Goal: Information Seeking & Learning: Check status

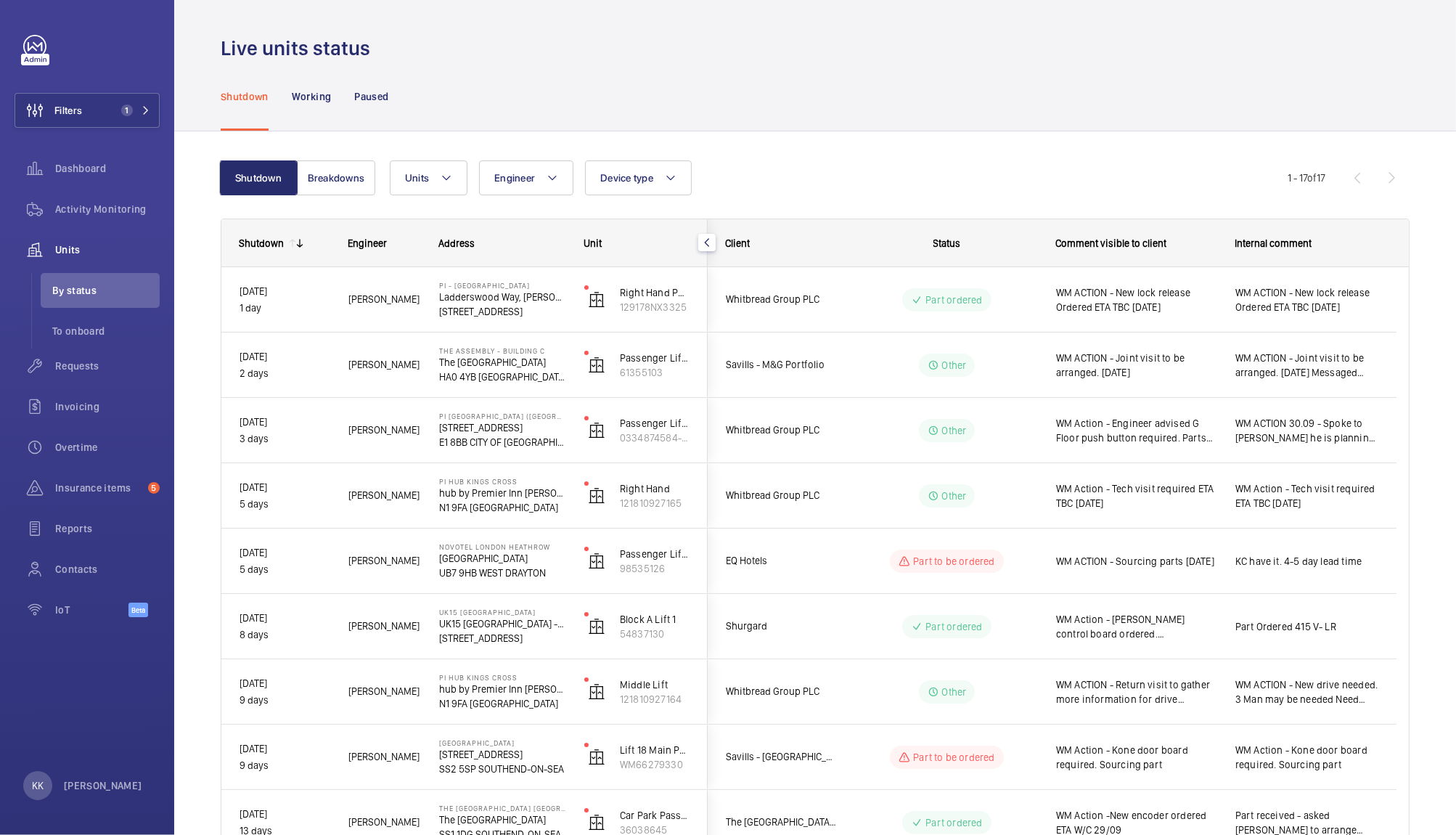
click at [559, 58] on div "Live units status" at bounding box center [815, 48] width 1188 height 27
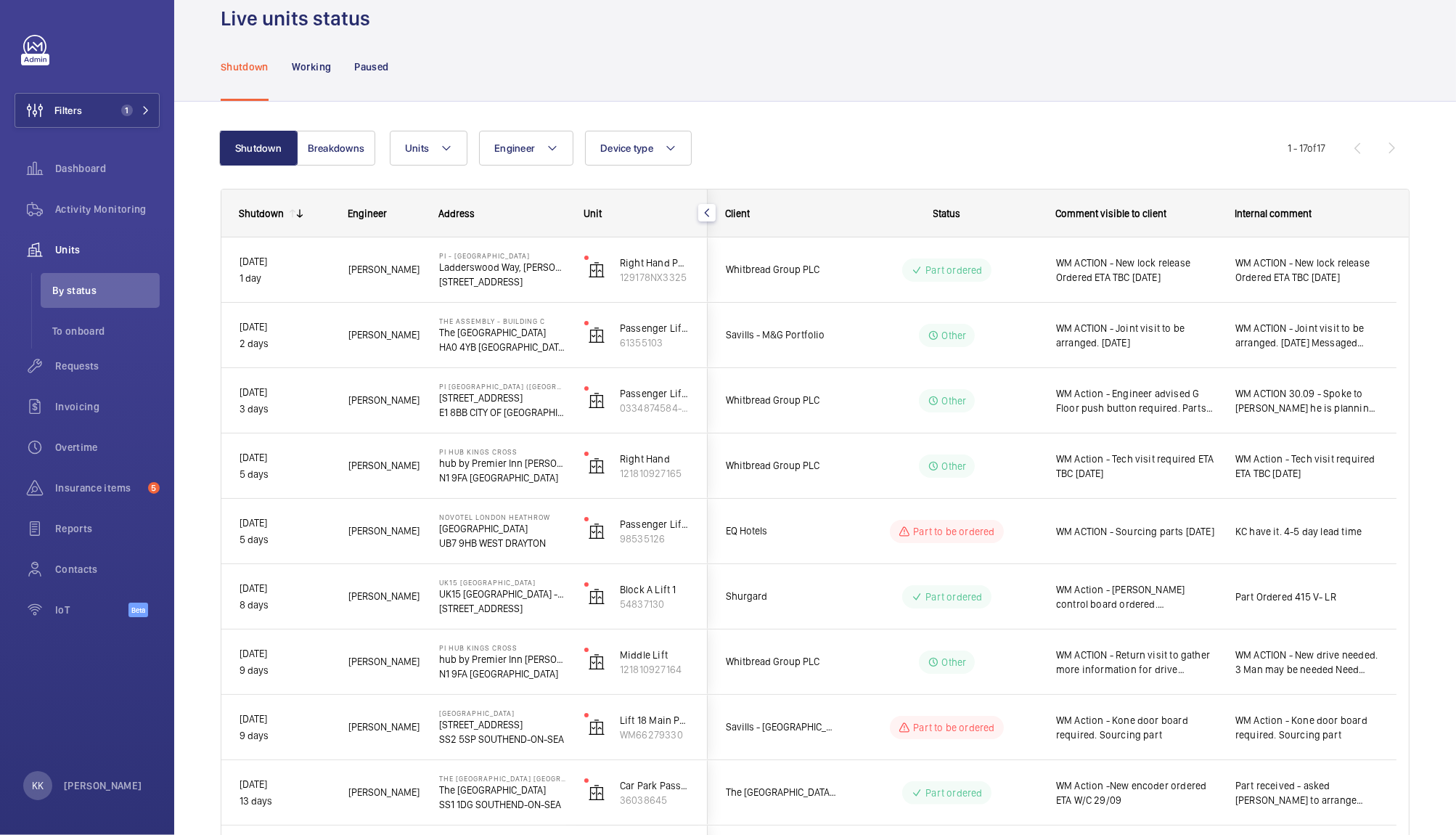
scroll to position [29, 0]
click at [1020, 66] on div "Shutdown Working Paused" at bounding box center [815, 67] width 1188 height 69
click at [858, 158] on div "Units Engineer Device type More filters Reset all filters" at bounding box center [838, 148] width 898 height 35
click at [1000, 120] on div "Shutdown Breakdowns Units Engineer Device type More filters Reset all filters 1…" at bounding box center [815, 746] width 1188 height 1276
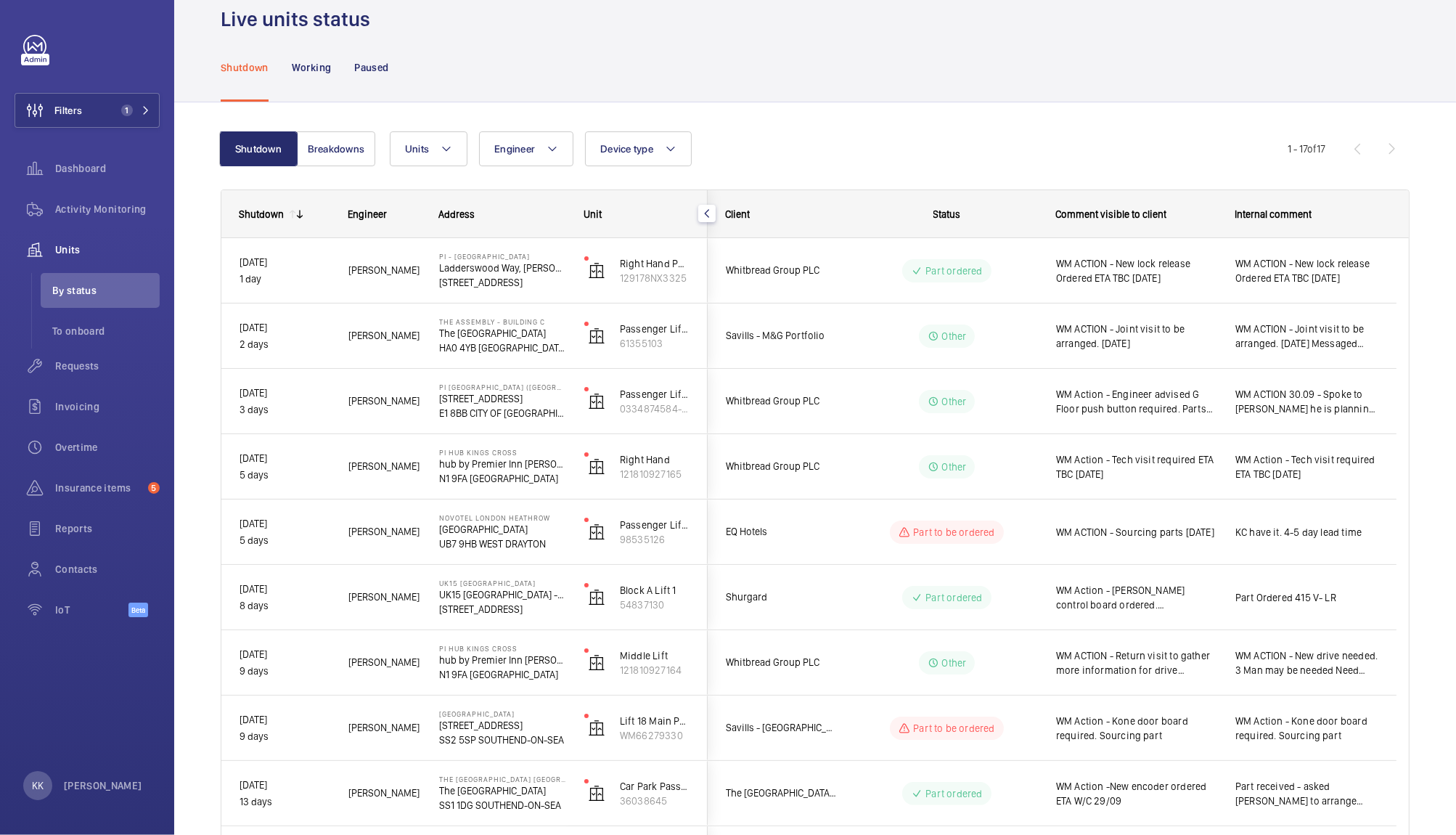
click at [838, 147] on div "Units Engineer Device type More filters Reset all filters" at bounding box center [838, 148] width 898 height 35
click at [854, 123] on div "Shutdown Breakdowns Units Engineer Device type More filters Reset all filters 1…" at bounding box center [815, 746] width 1188 height 1276
click at [881, 132] on div "Units Engineer Device type More filters Reset all filters" at bounding box center [838, 148] width 898 height 35
click at [846, 131] on div "Units Engineer Device type More filters Reset all filters" at bounding box center [838, 148] width 898 height 35
click at [808, 137] on div "Units Engineer Device type More filters Reset all filters" at bounding box center [838, 148] width 898 height 35
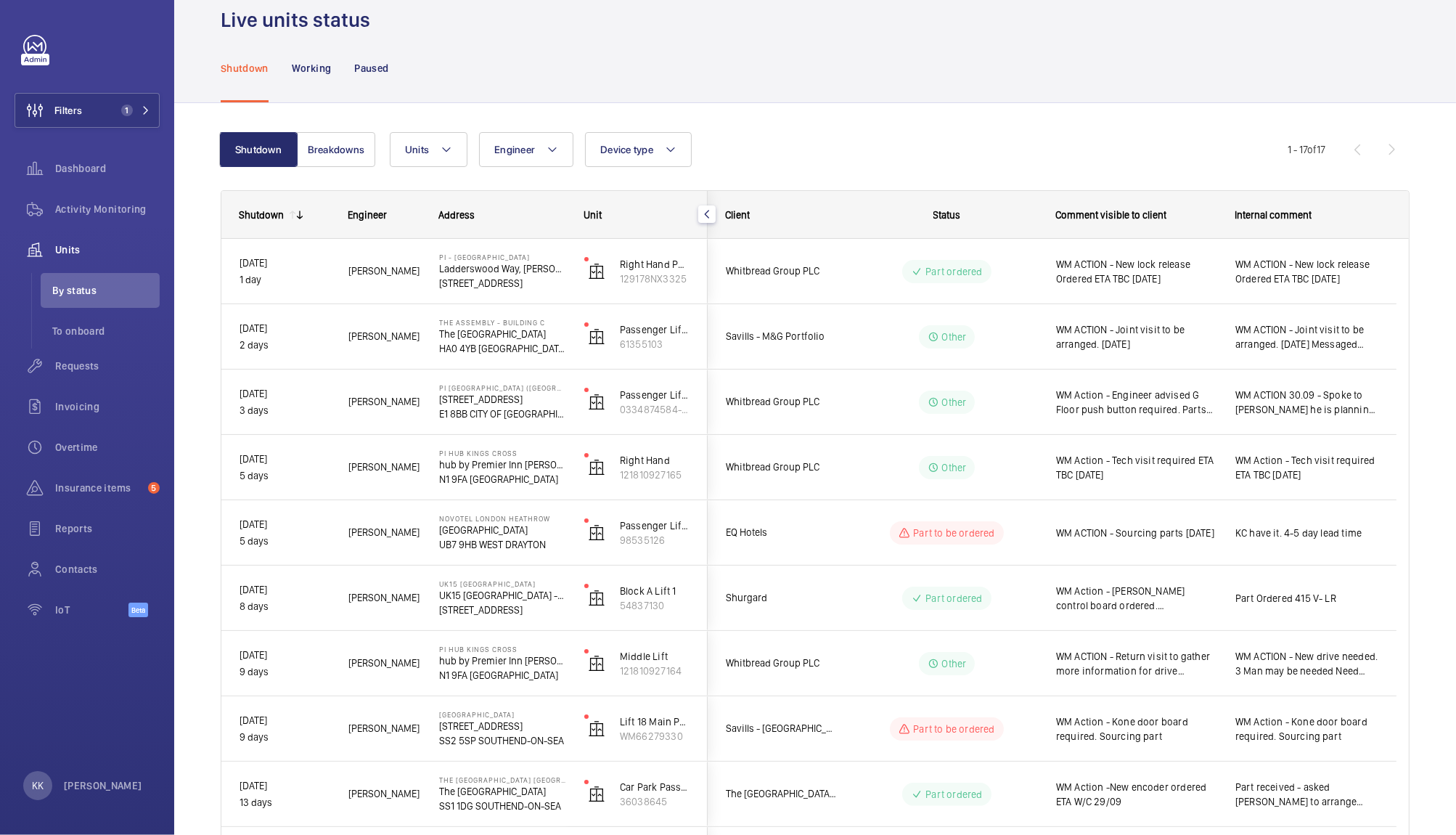
scroll to position [0, 0]
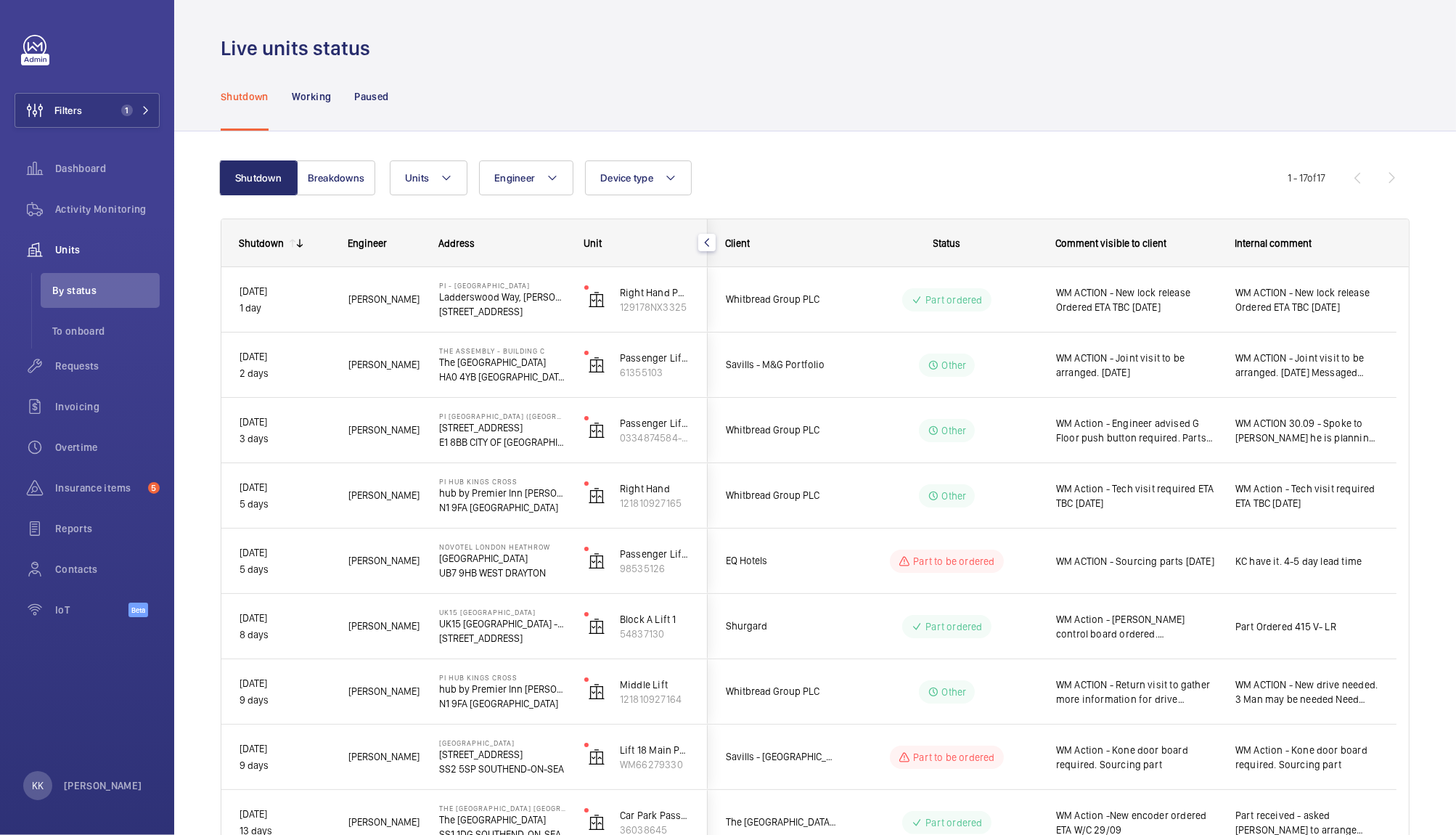
click at [1049, 127] on div "Shutdown Working Paused" at bounding box center [815, 96] width 1188 height 69
click at [51, 108] on wm-front-icon-button at bounding box center [35, 110] width 39 height 35
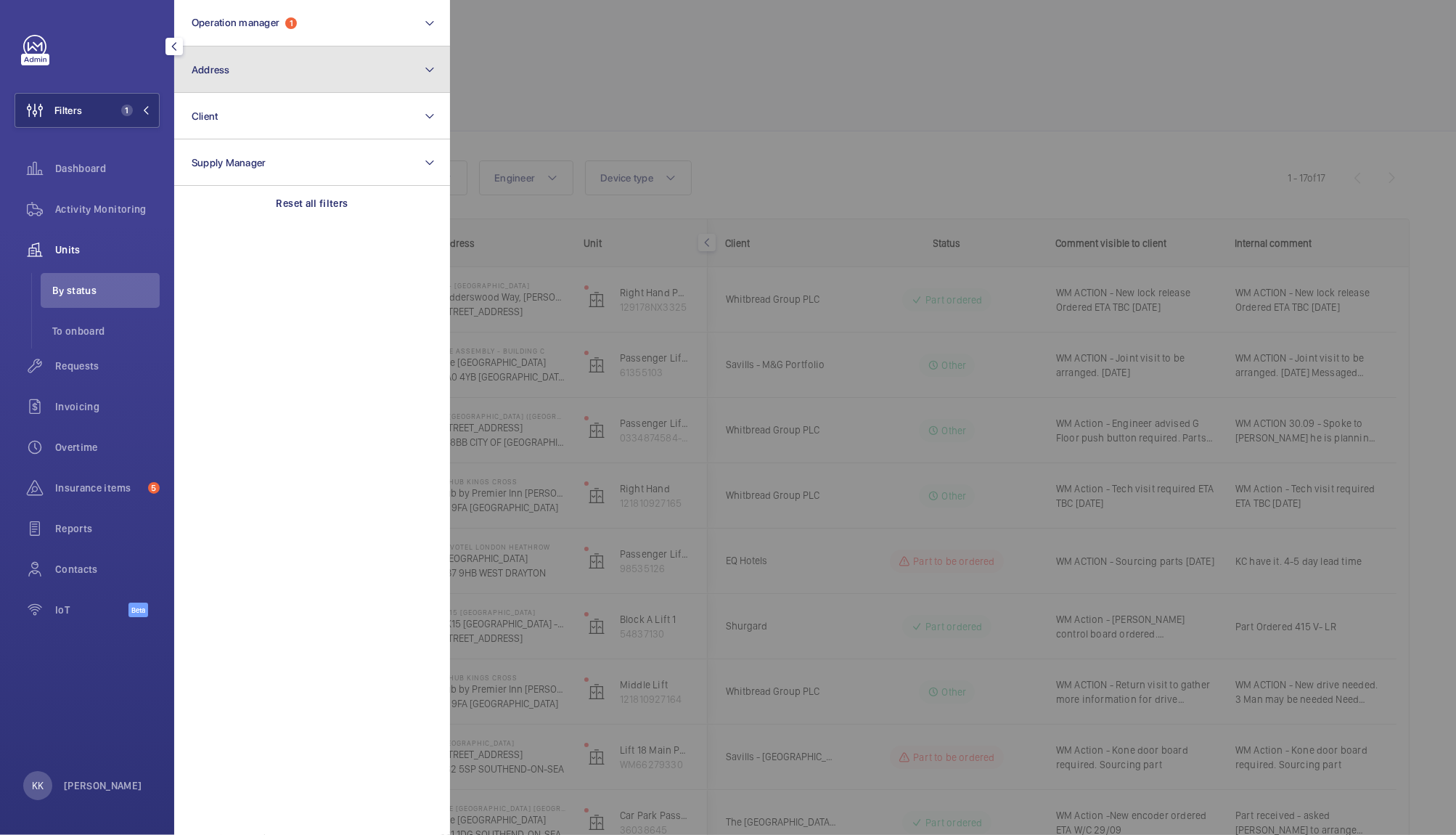
click at [262, 88] on button "Address" at bounding box center [311, 70] width 275 height 47
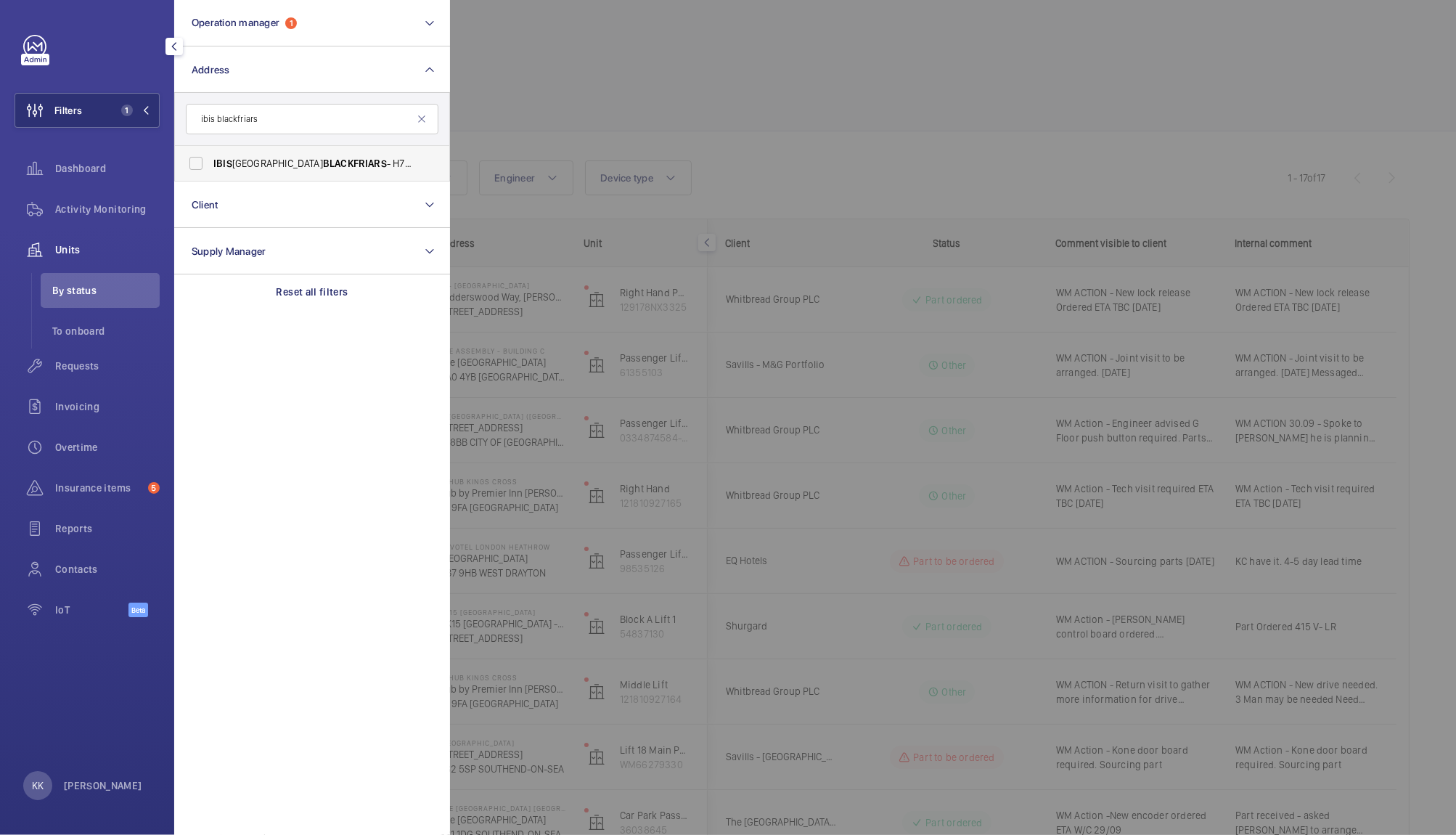
type input "ibis blackfriars"
click at [272, 165] on span "IBIS LONDON BLACKFRIARS - H7943, IBIS LONDON BLACKFRIARS , [STREET_ADDRESS]" at bounding box center [313, 163] width 200 height 15
click at [211, 165] on input "IBIS LONDON BLACKFRIARS - H7943, IBIS LONDON BLACKFRIARS , [STREET_ADDRESS]" at bounding box center [196, 163] width 29 height 29
checkbox input "true"
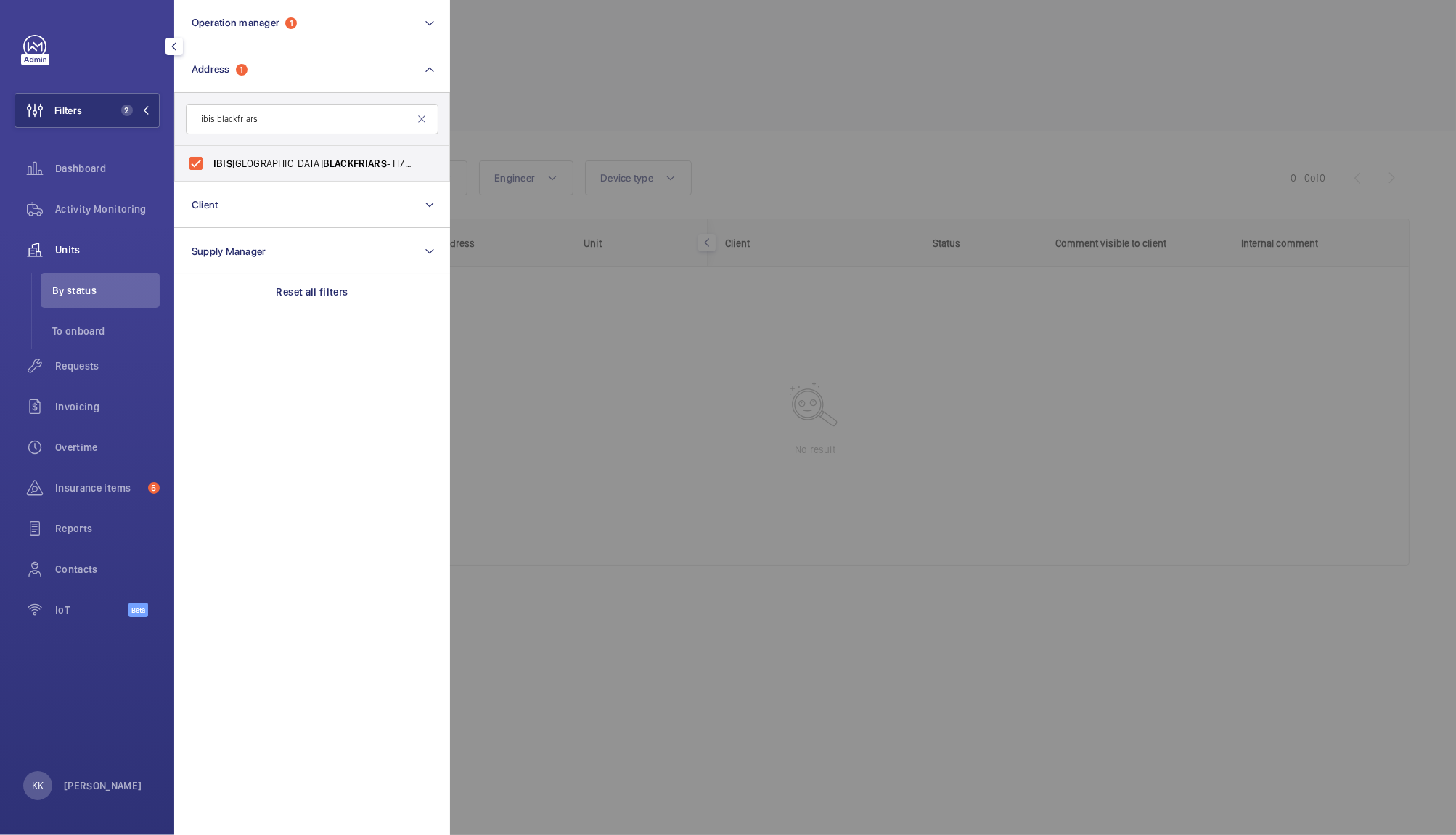
click at [626, 98] on div at bounding box center [1178, 418] width 1456 height 835
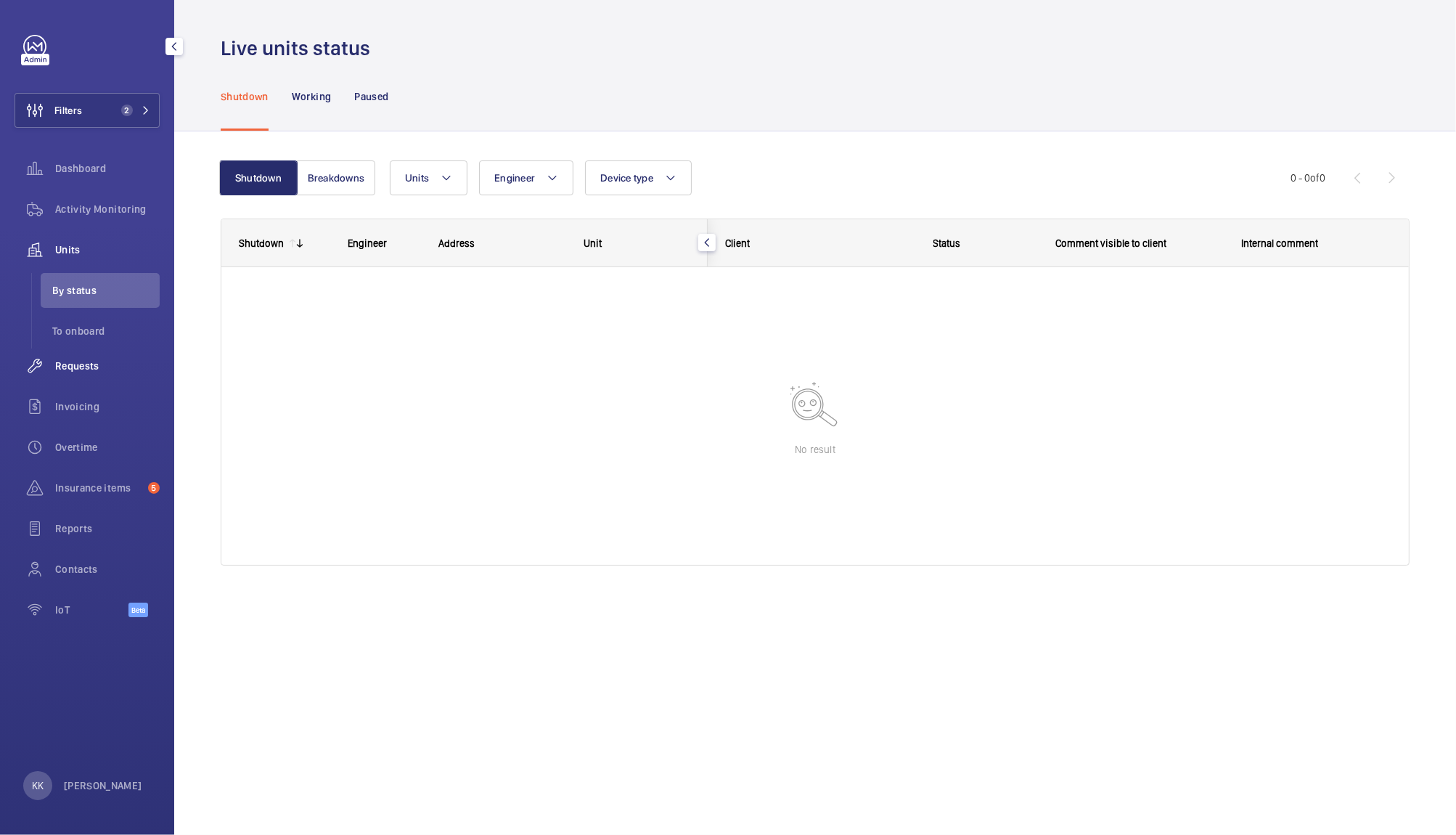
click at [98, 381] on div "Requests" at bounding box center [87, 365] width 145 height 35
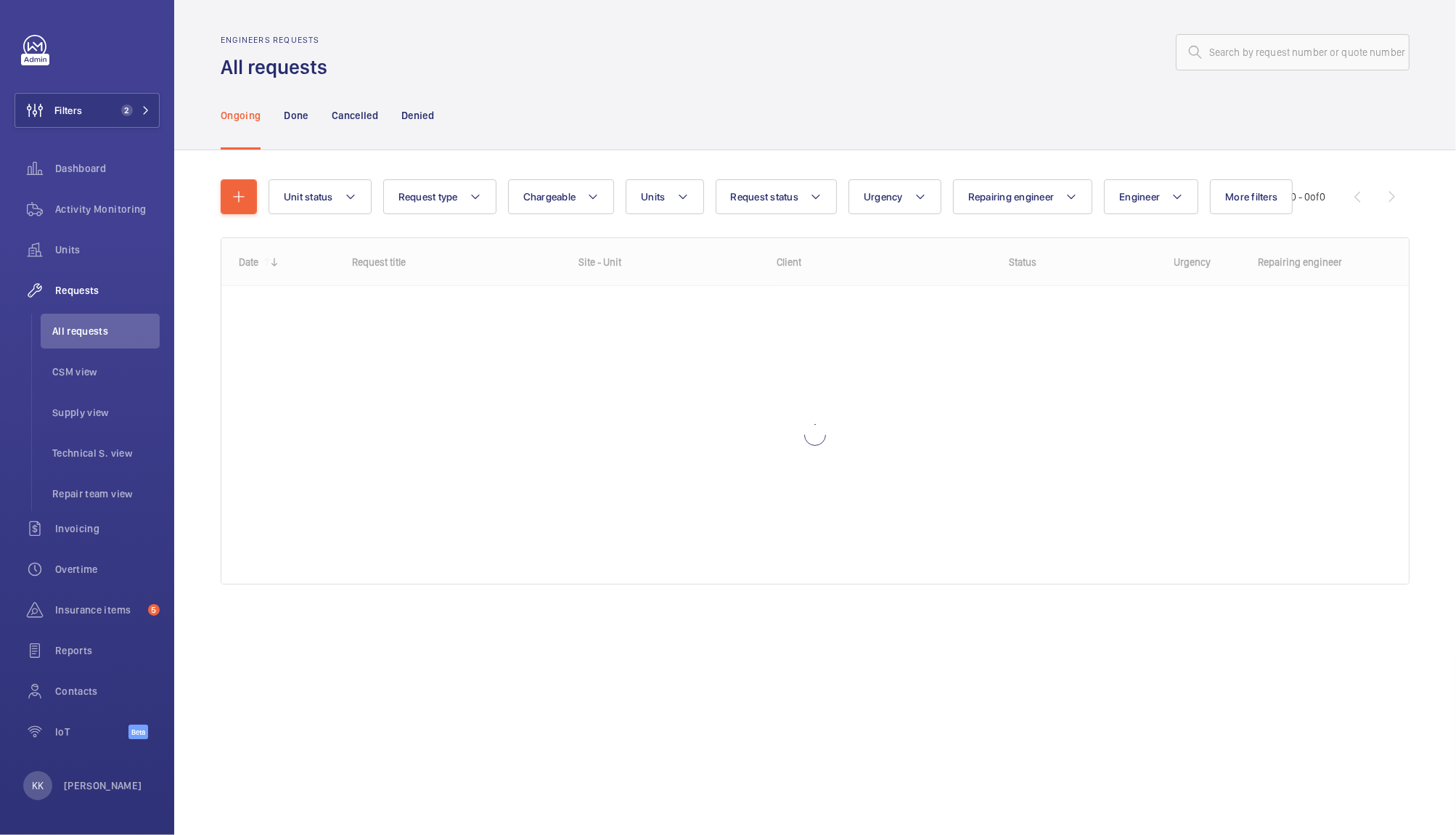
click at [683, 91] on div "Ongoing Done Cancelled Denied" at bounding box center [815, 115] width 1188 height 69
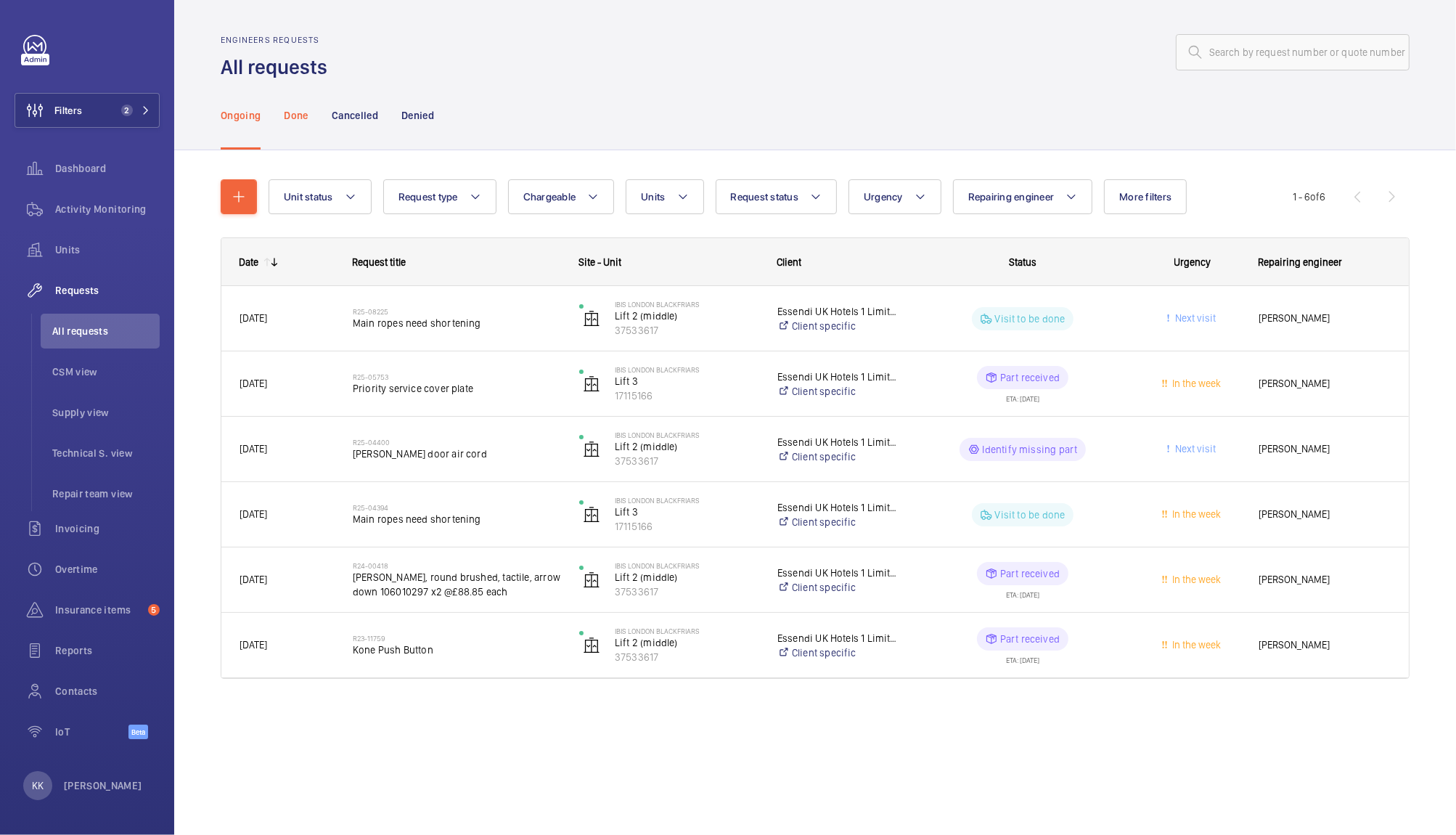
click at [302, 116] on p "Done" at bounding box center [296, 115] width 24 height 15
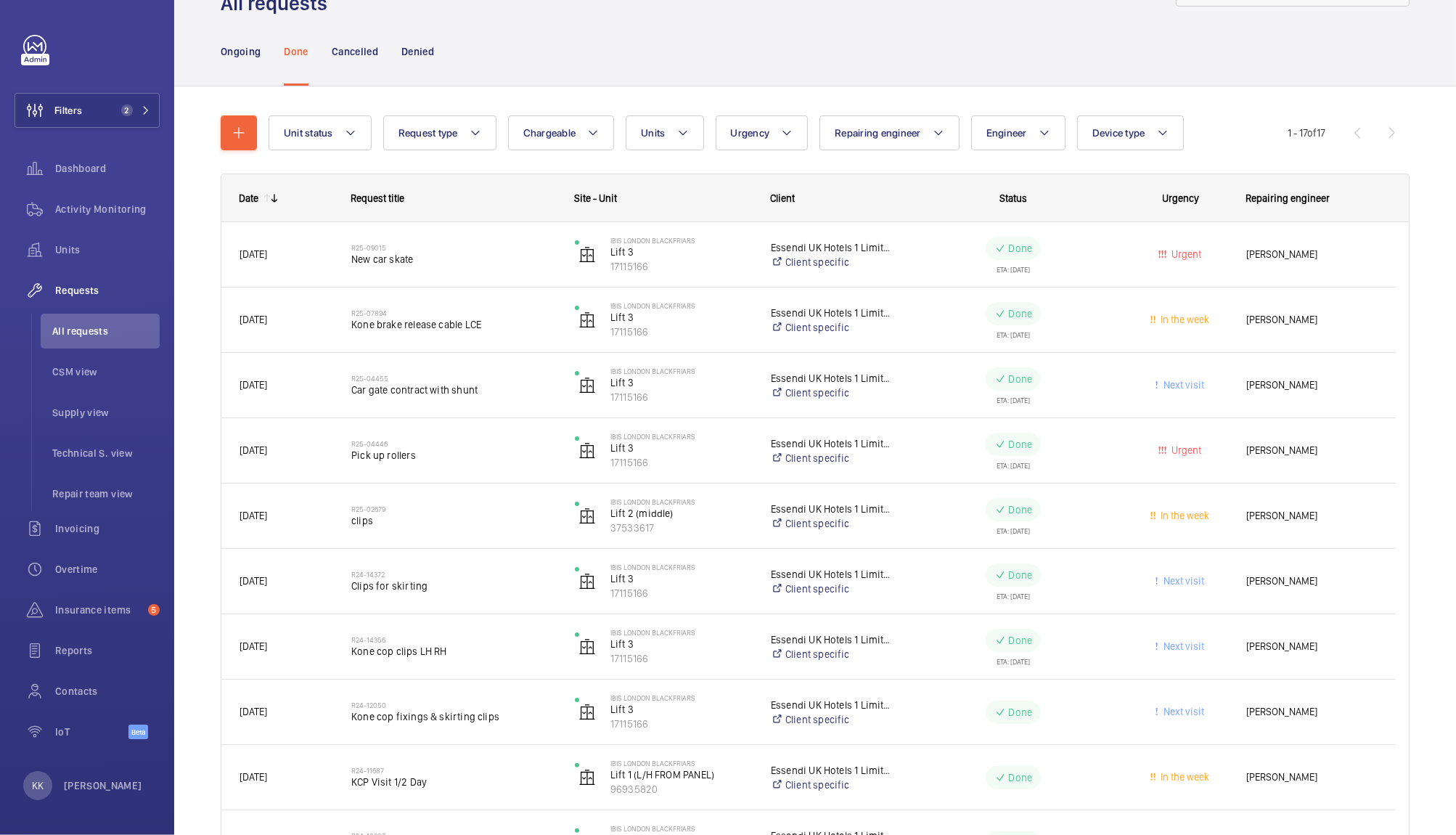
scroll to position [9, 0]
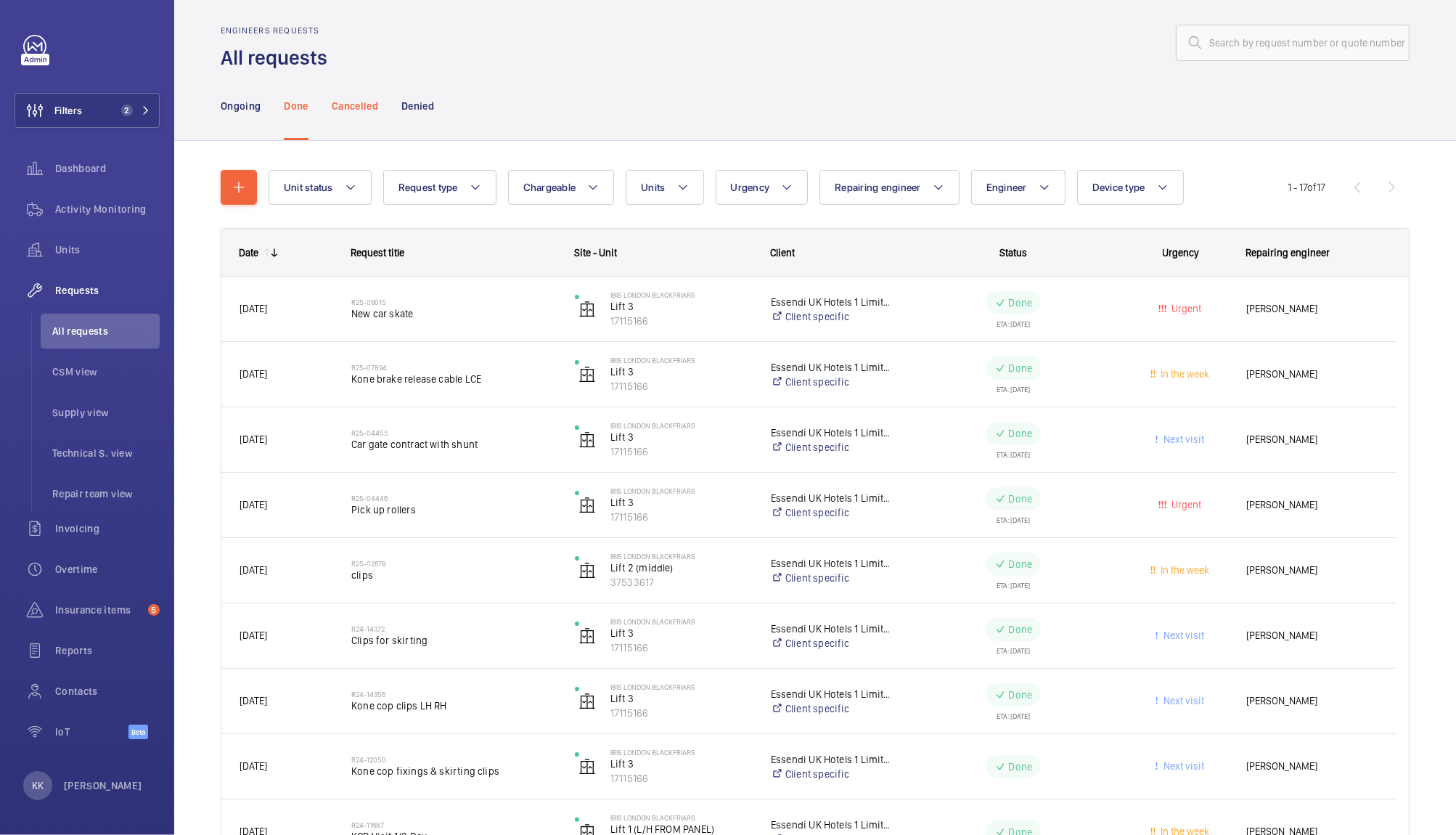
click at [343, 102] on p "Cancelled" at bounding box center [355, 105] width 47 height 15
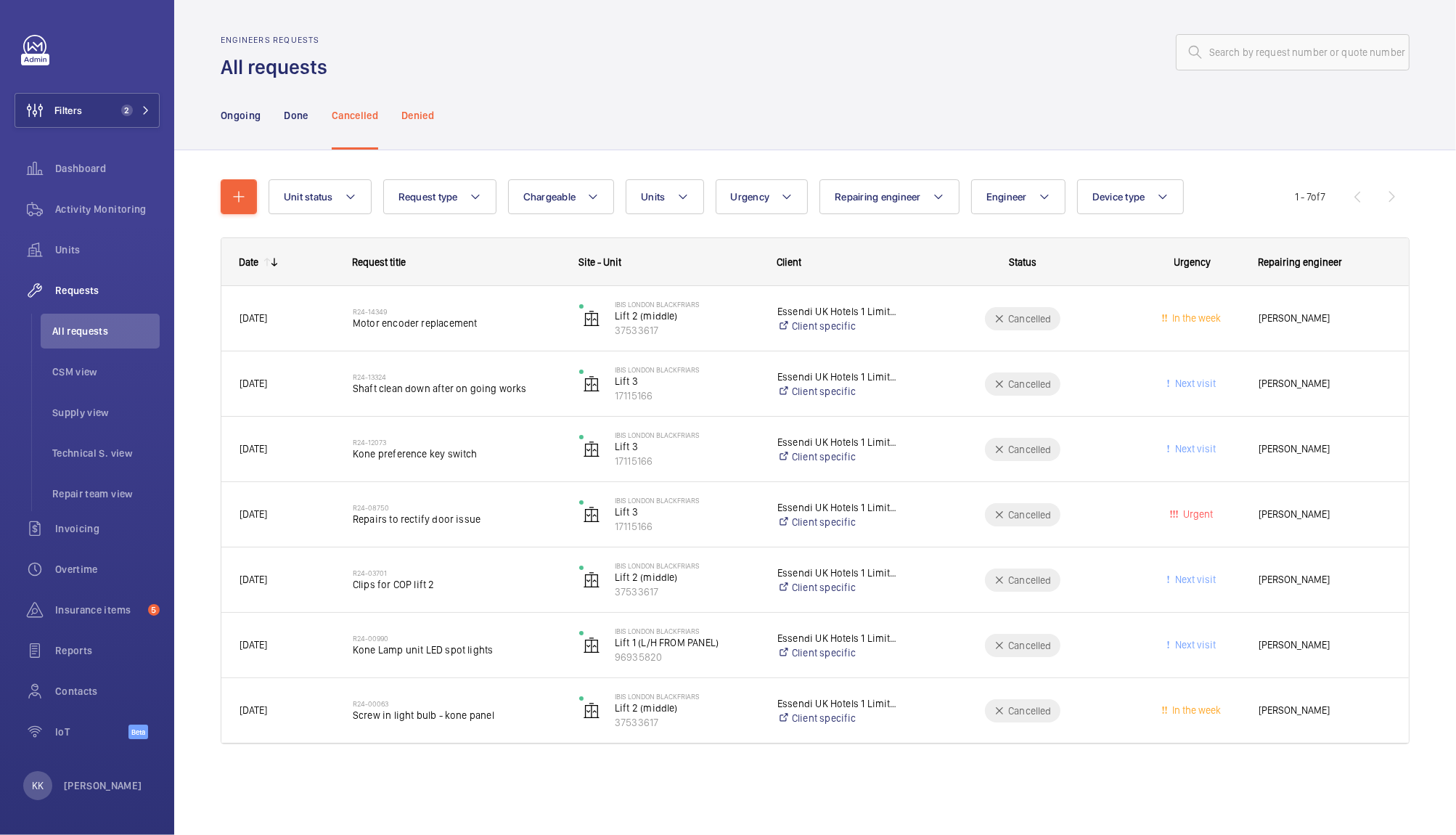
click at [424, 115] on p "Denied" at bounding box center [417, 115] width 33 height 15
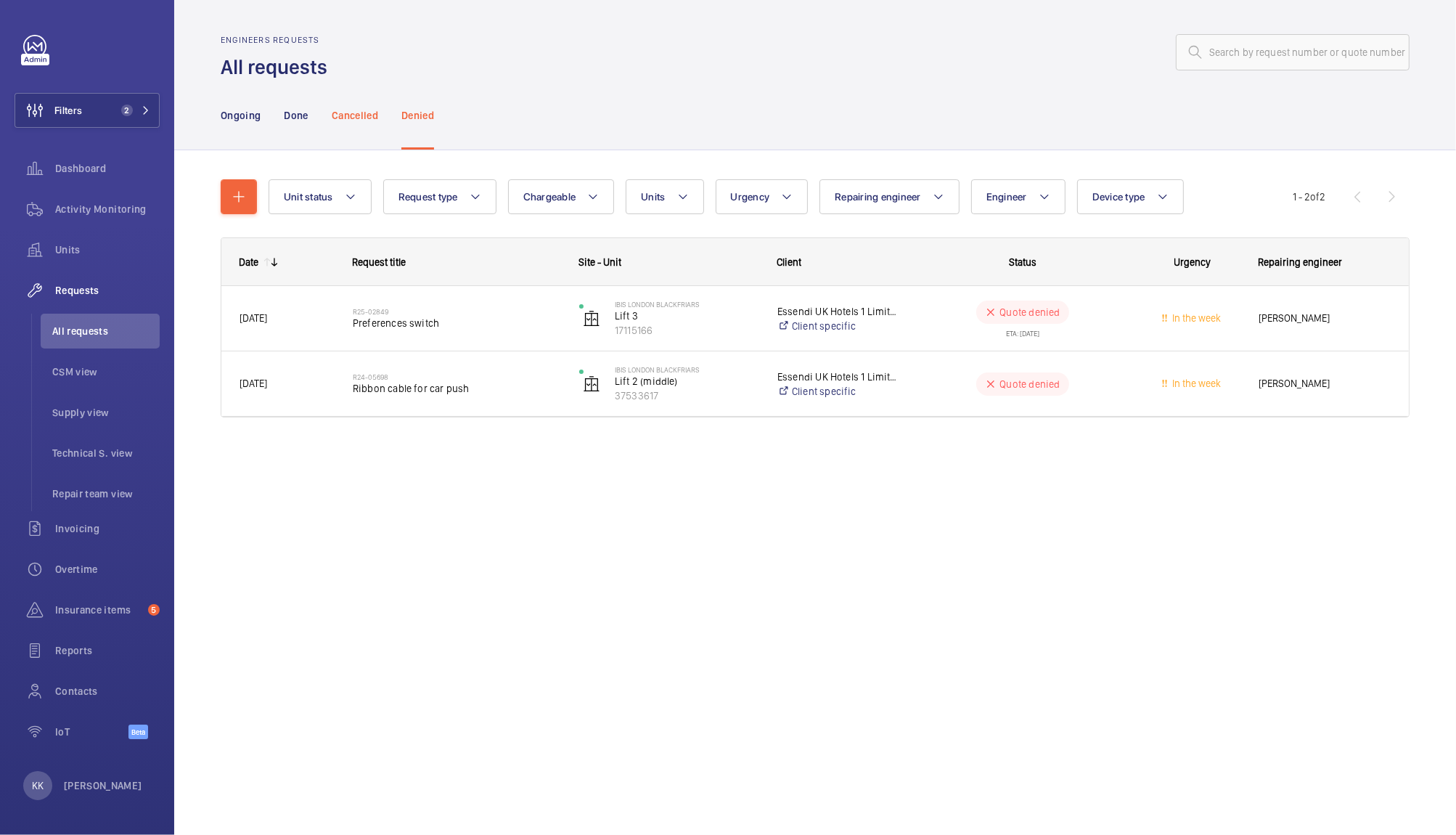
click at [369, 114] on p "Cancelled" at bounding box center [355, 115] width 47 height 15
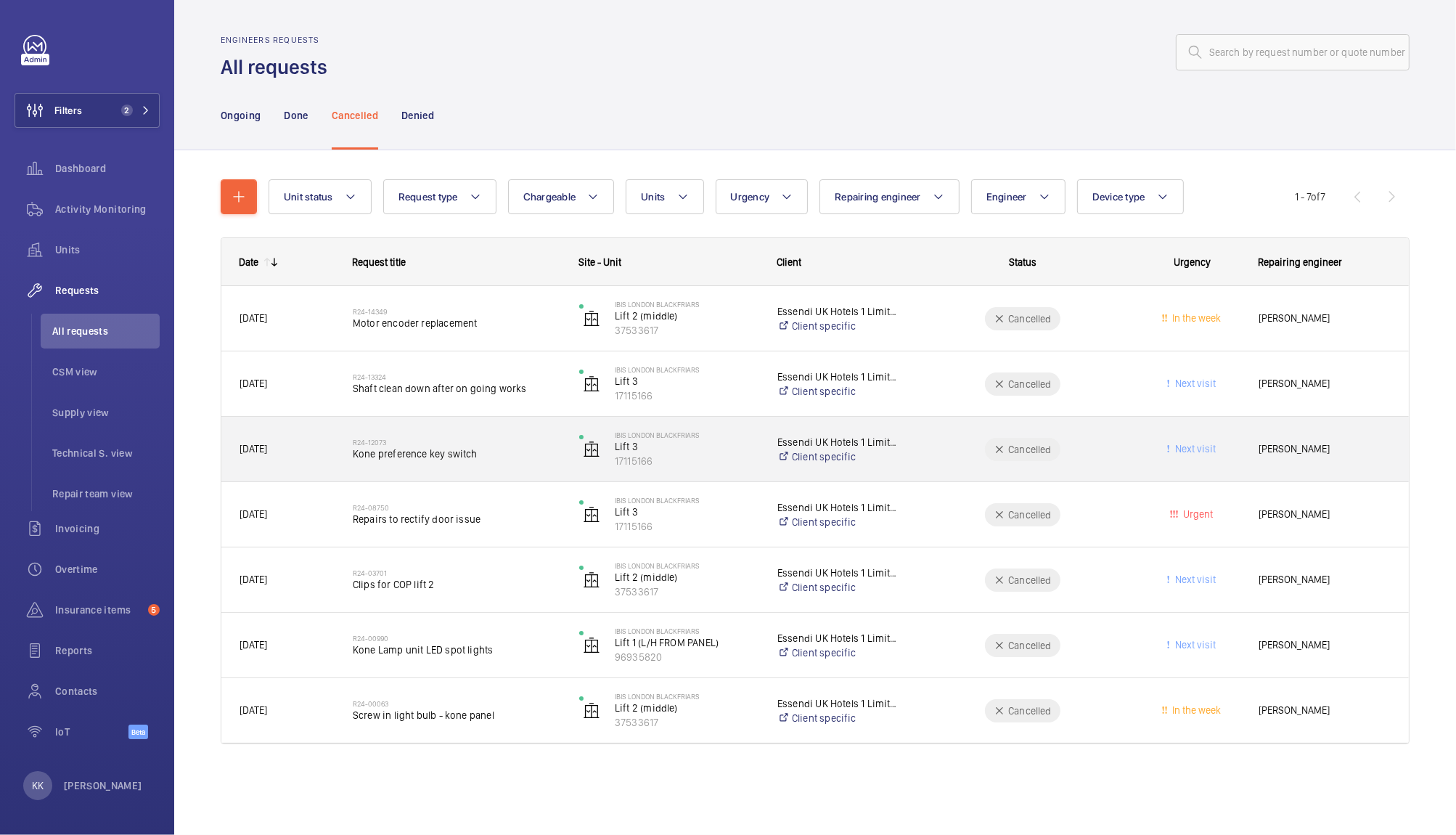
click at [424, 466] on div "R24-12073 Kone preference key switch" at bounding box center [456, 449] width 208 height 42
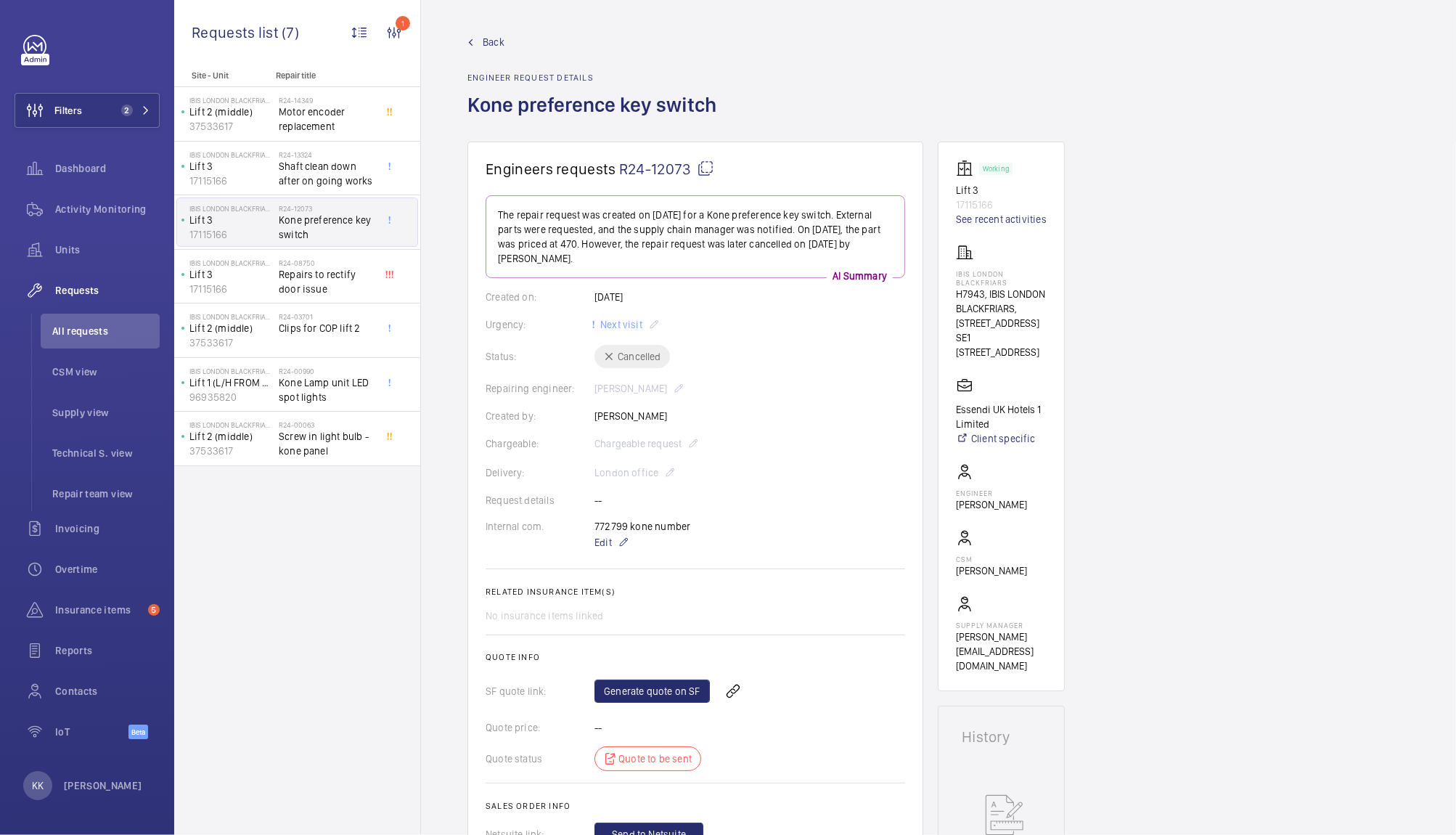
click at [662, 170] on span "R24-12073" at bounding box center [666, 169] width 95 height 18
click at [133, 112] on span "2" at bounding box center [133, 110] width 35 height 12
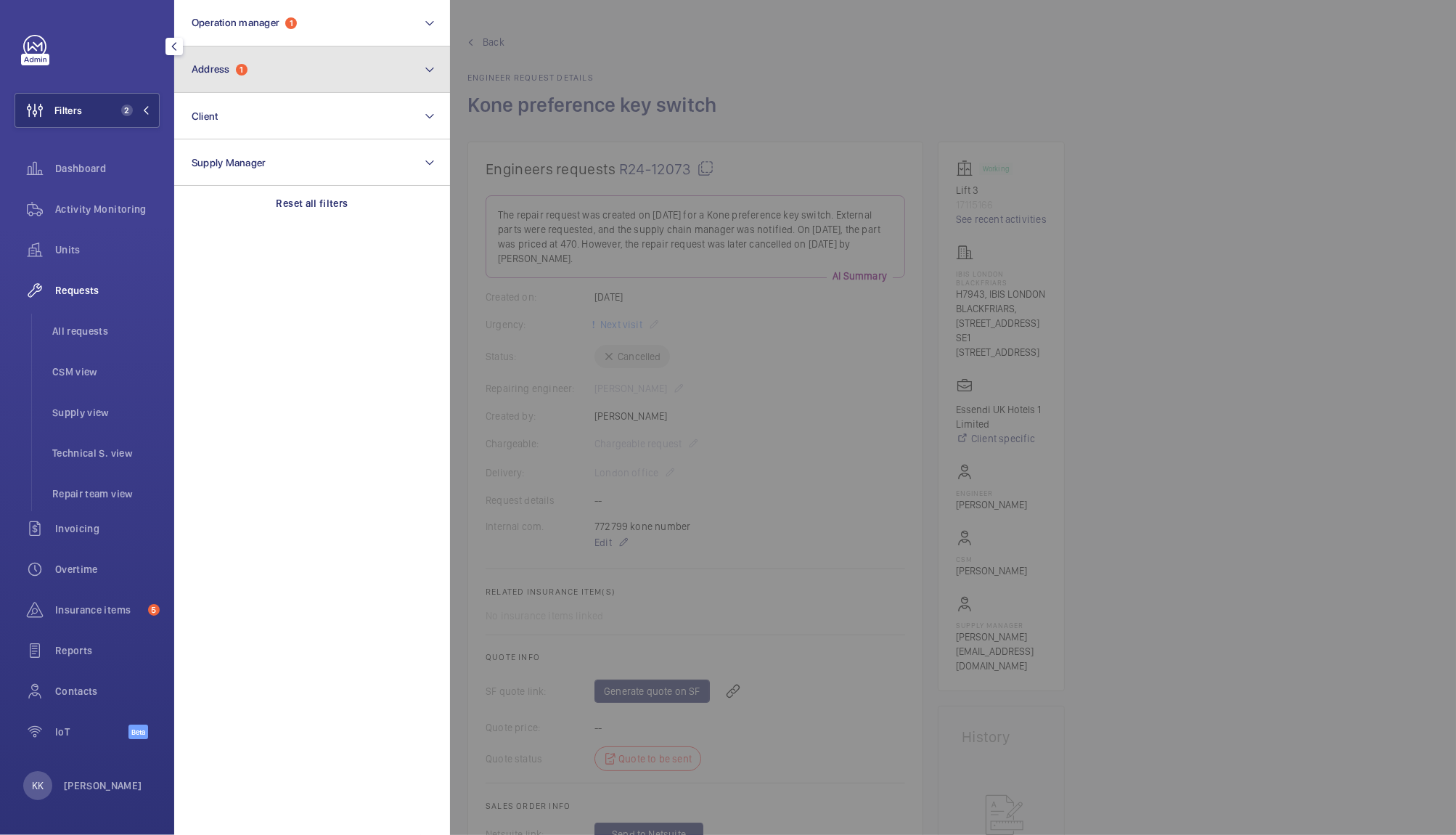
click at [272, 78] on button "Address 1" at bounding box center [311, 70] width 275 height 47
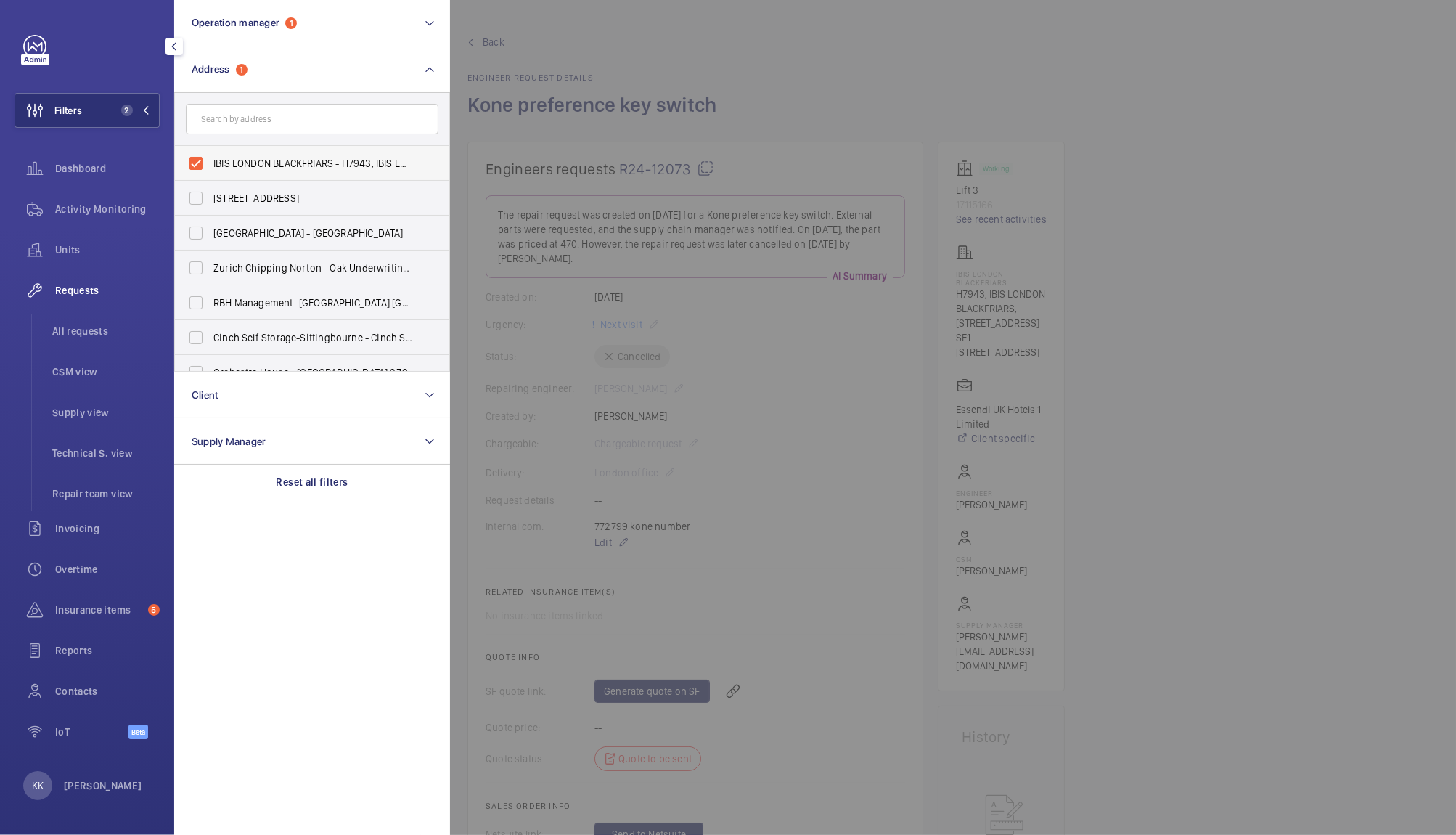
click at [237, 157] on span "IBIS LONDON BLACKFRIARS - H7943, IBIS LONDON BLACKFRIARS, [STREET_ADDRESS]" at bounding box center [313, 163] width 200 height 15
click at [211, 157] on input "IBIS LONDON BLACKFRIARS - H7943, IBIS LONDON BLACKFRIARS, [STREET_ADDRESS]" at bounding box center [196, 163] width 29 height 29
checkbox input "false"
click at [100, 320] on li "All requests" at bounding box center [100, 331] width 119 height 35
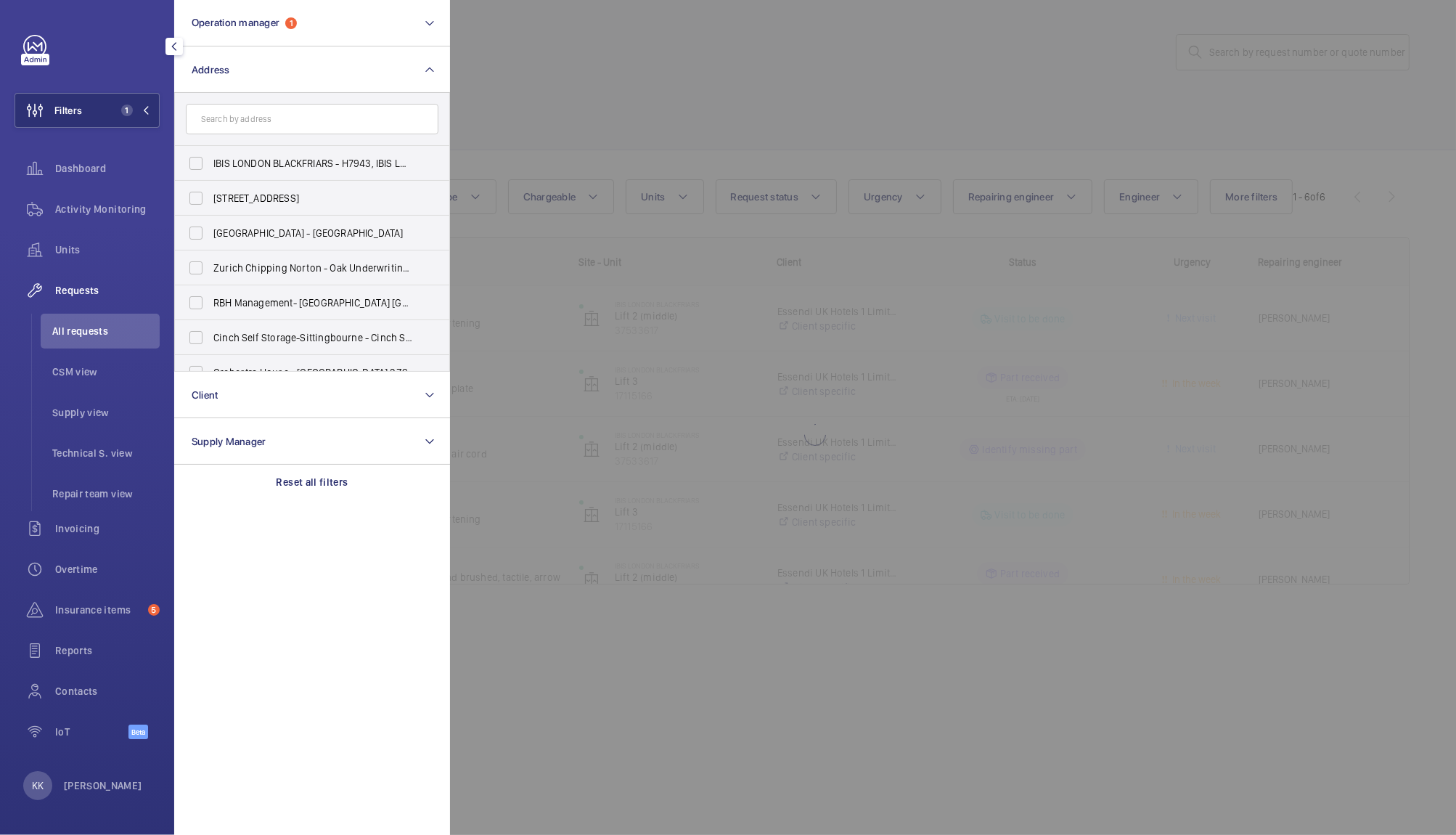
click at [938, 128] on div at bounding box center [1178, 418] width 1456 height 835
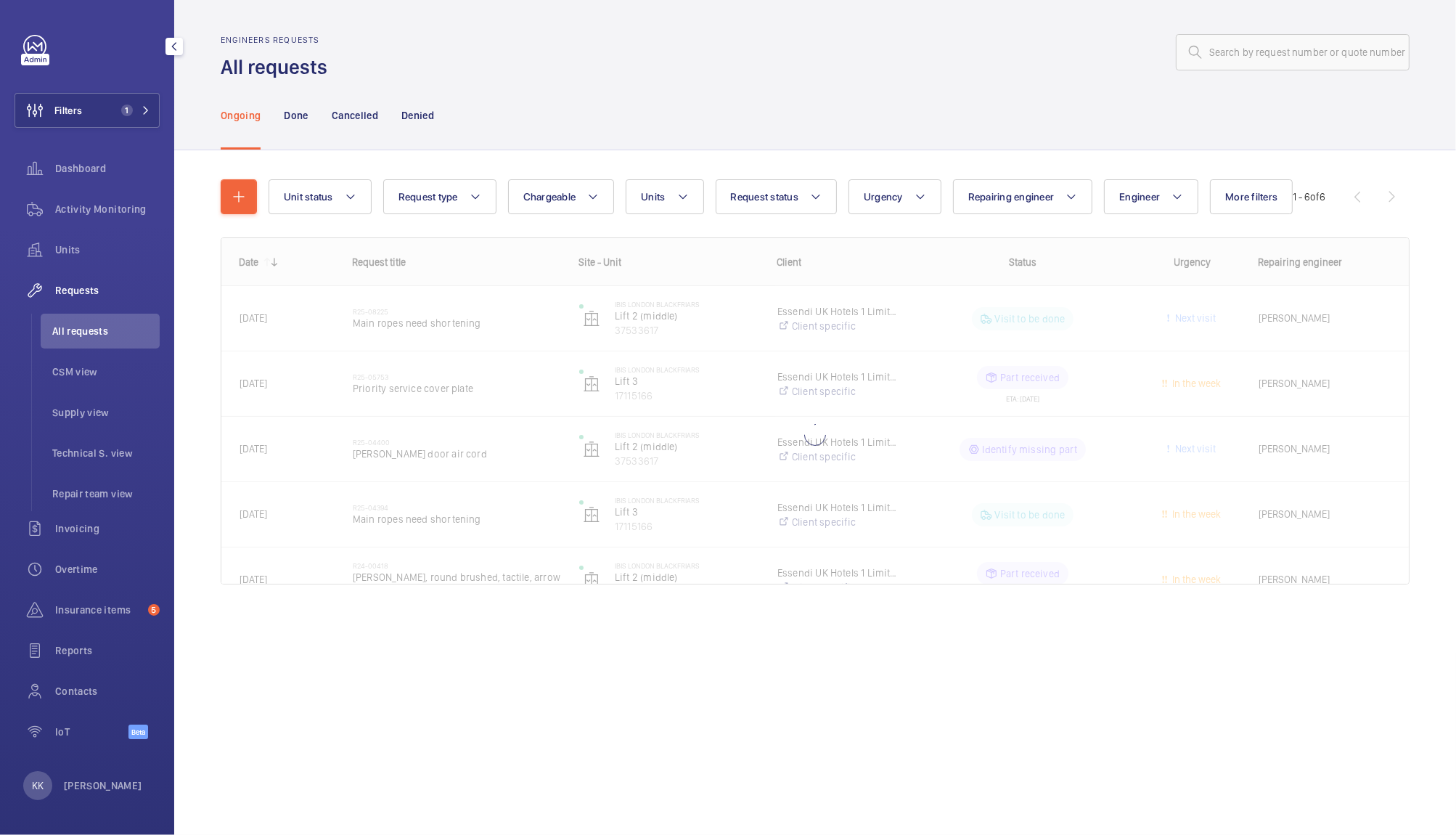
click at [1323, 33] on wm-front-admin-header "Engineers requests All requests" at bounding box center [815, 40] width 1282 height 80
click at [1307, 50] on input "text" at bounding box center [1292, 52] width 233 height 37
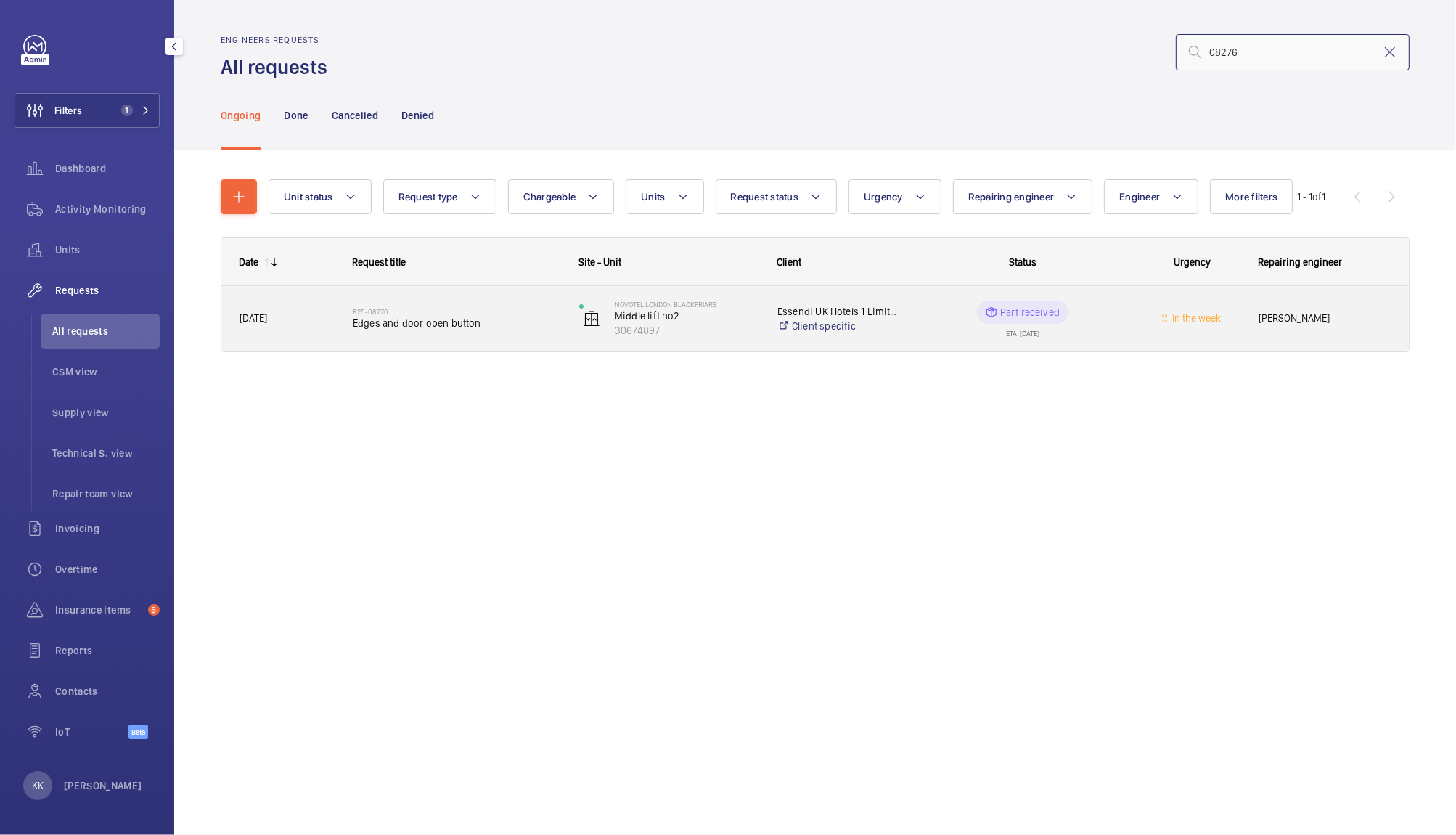
type input "08276"
click at [445, 324] on span "Edges and door open button" at bounding box center [456, 323] width 208 height 15
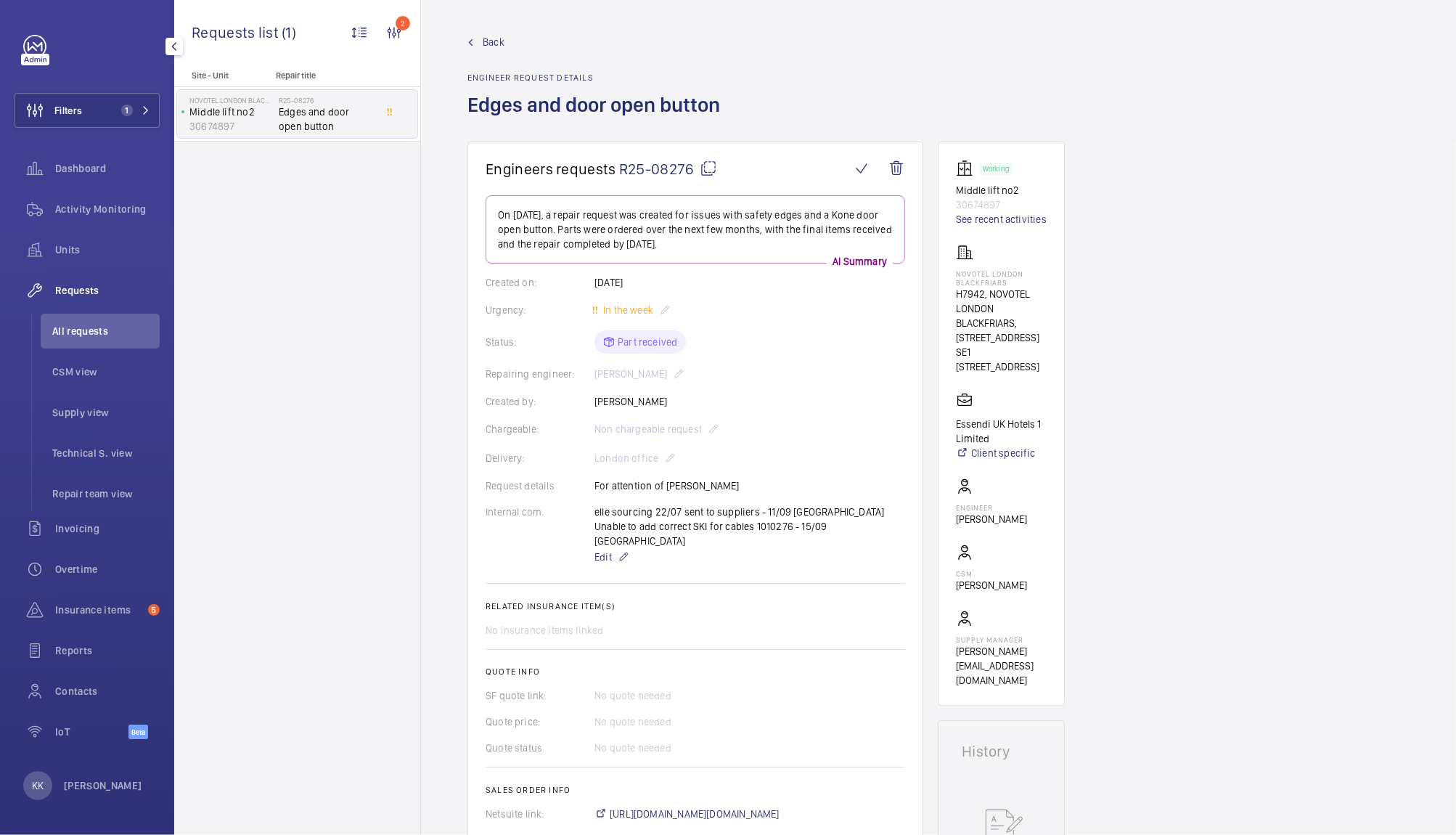
click at [726, 60] on div "Back Engineer request details Edges and door open button" at bounding box center [598, 88] width 261 height 107
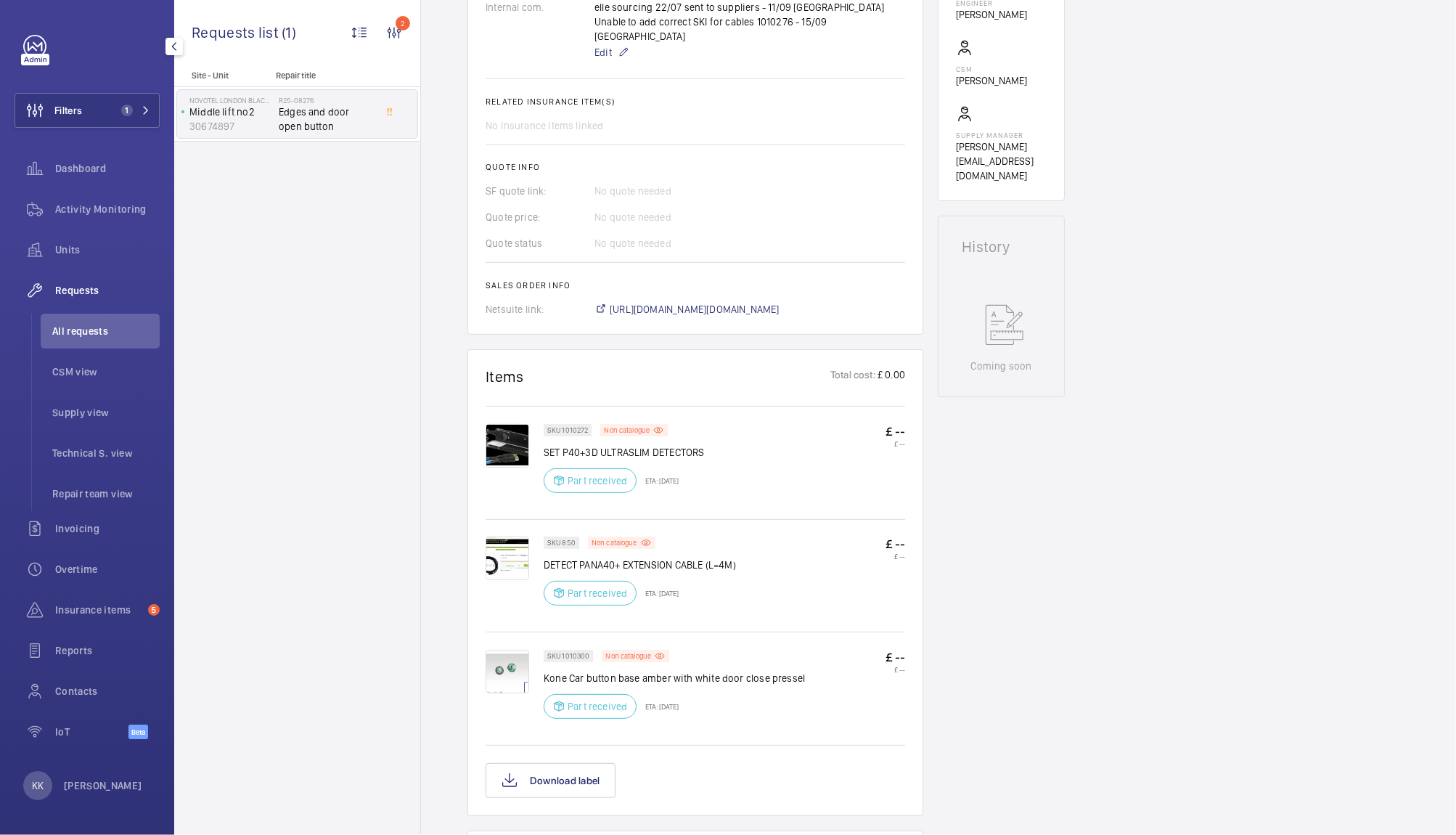
scroll to position [505, 0]
click at [506, 650] on img at bounding box center [507, 670] width 44 height 44
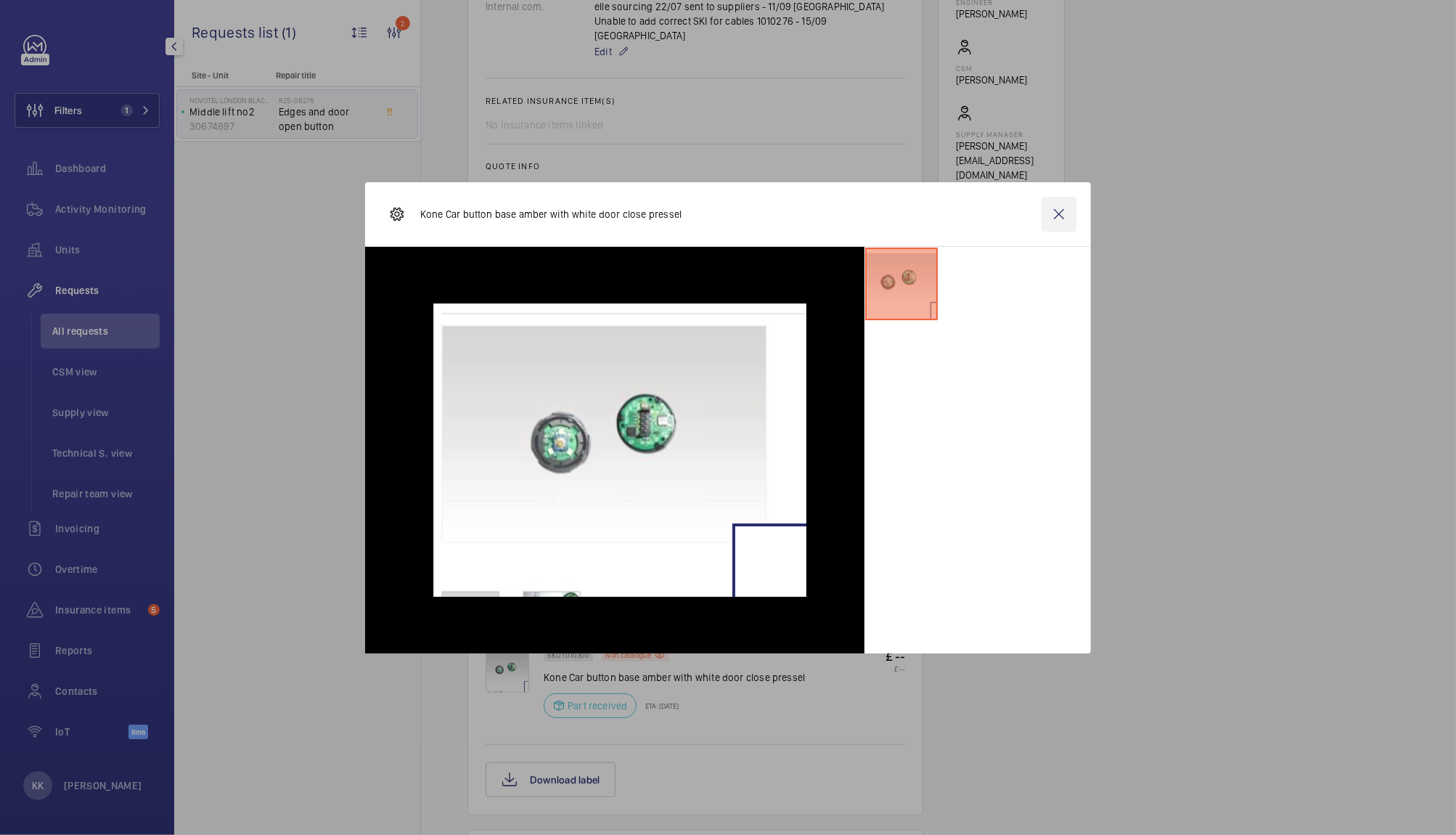
click at [1059, 209] on wm-front-icon-button at bounding box center [1059, 214] width 35 height 35
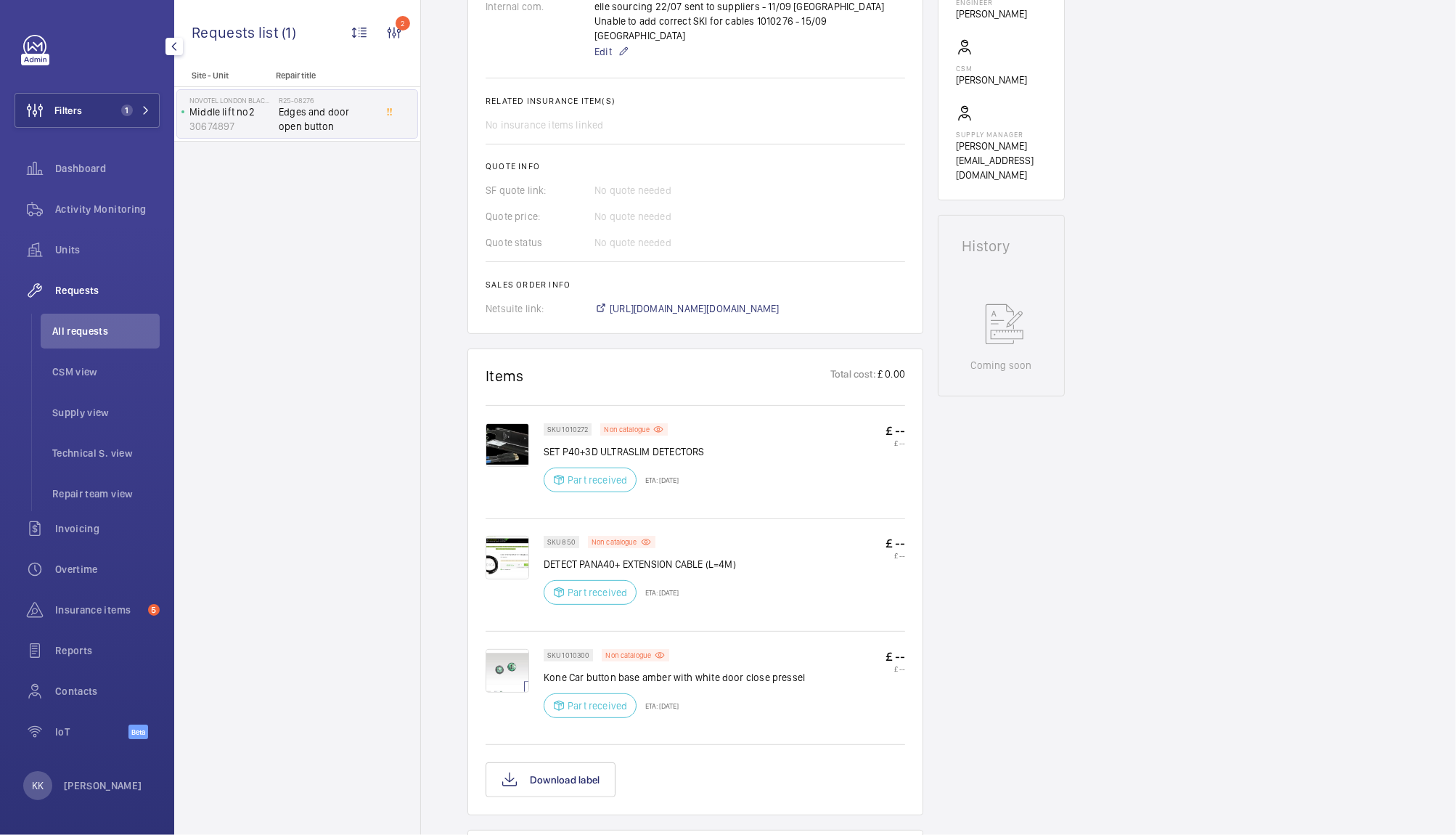
click at [576, 652] on p "SKU 1010300" at bounding box center [568, 655] width 42 height 5
copy p "1010300"
click at [1133, 412] on div "Engineers requests R25-08276 On [DATE], a repair request was created for issues…" at bounding box center [938, 490] width 1035 height 1707
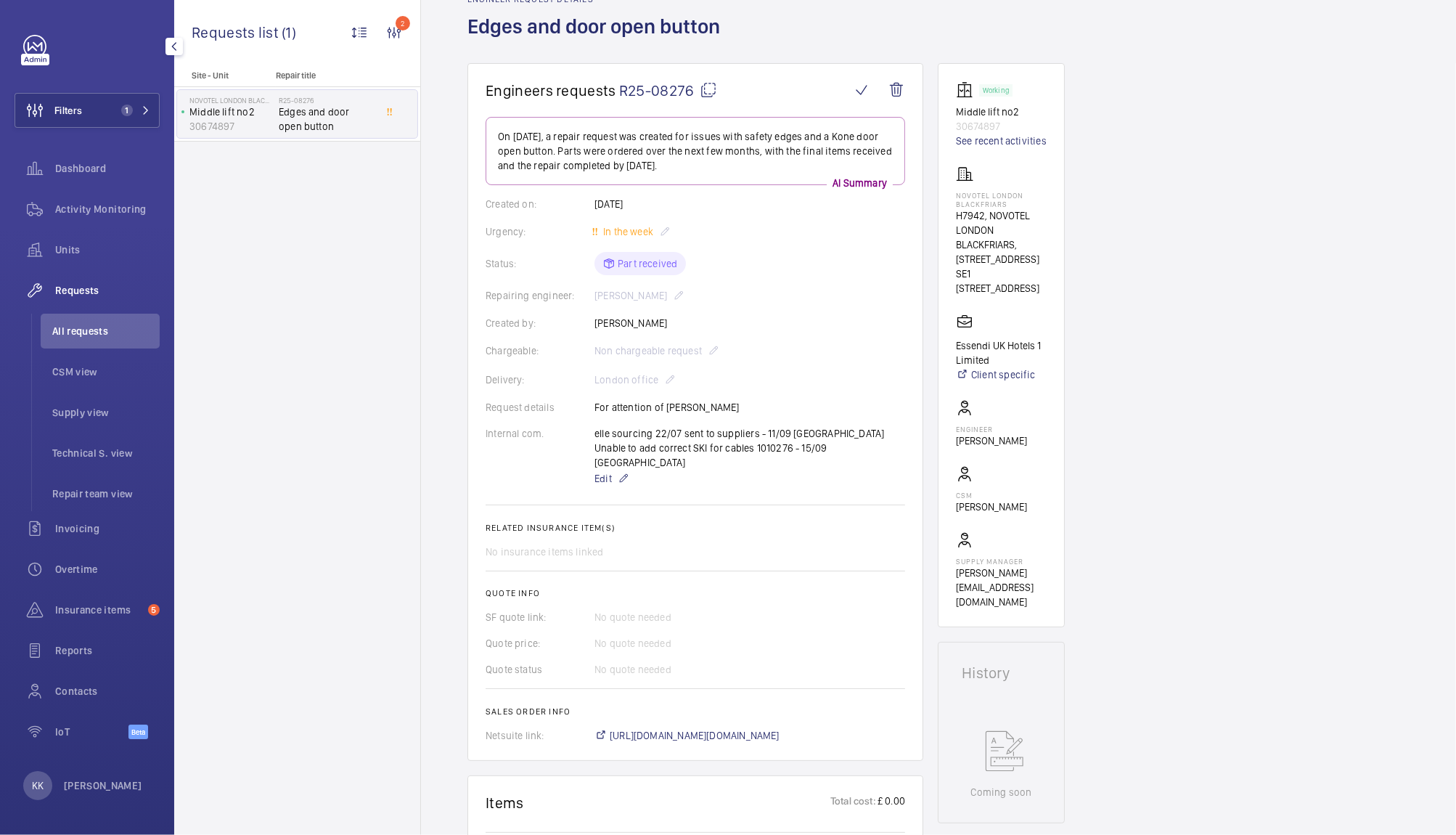
scroll to position [76, 0]
click at [796, 260] on div "Status: Part received" at bounding box center [695, 266] width 420 height 23
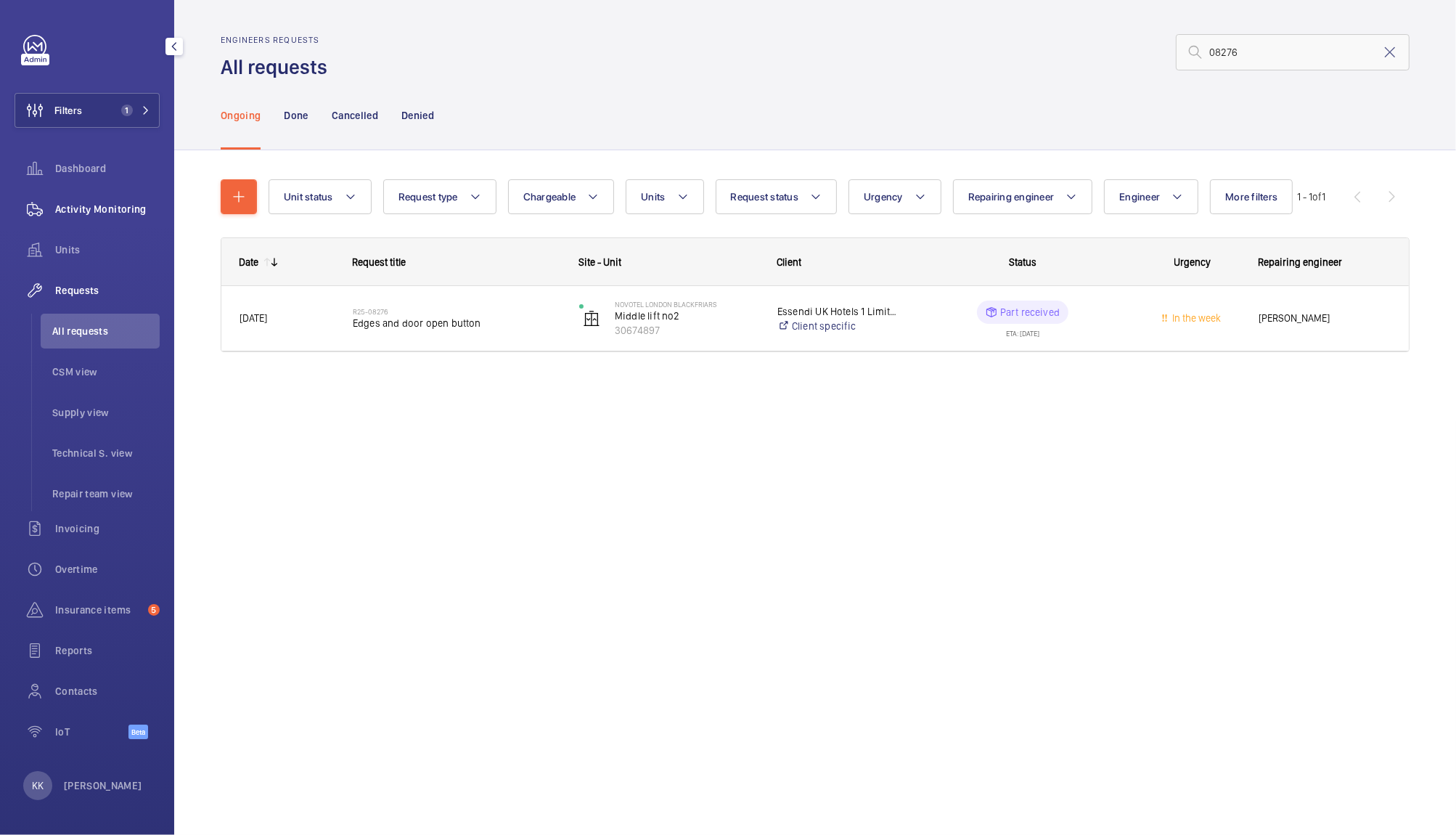
click at [90, 213] on span "Activity Monitoring" at bounding box center [108, 209] width 105 height 15
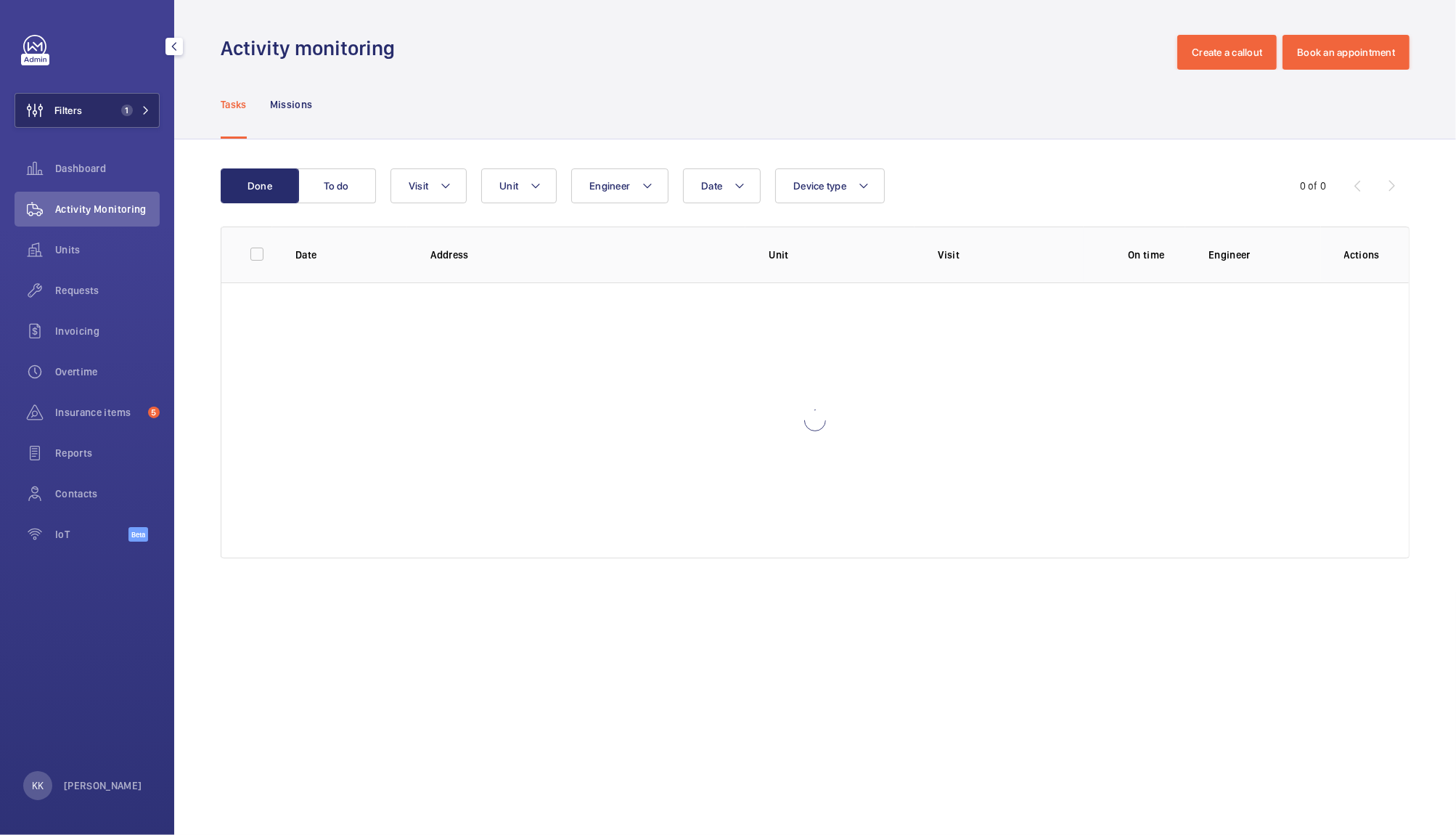
click at [78, 112] on span "Filters" at bounding box center [68, 110] width 27 height 15
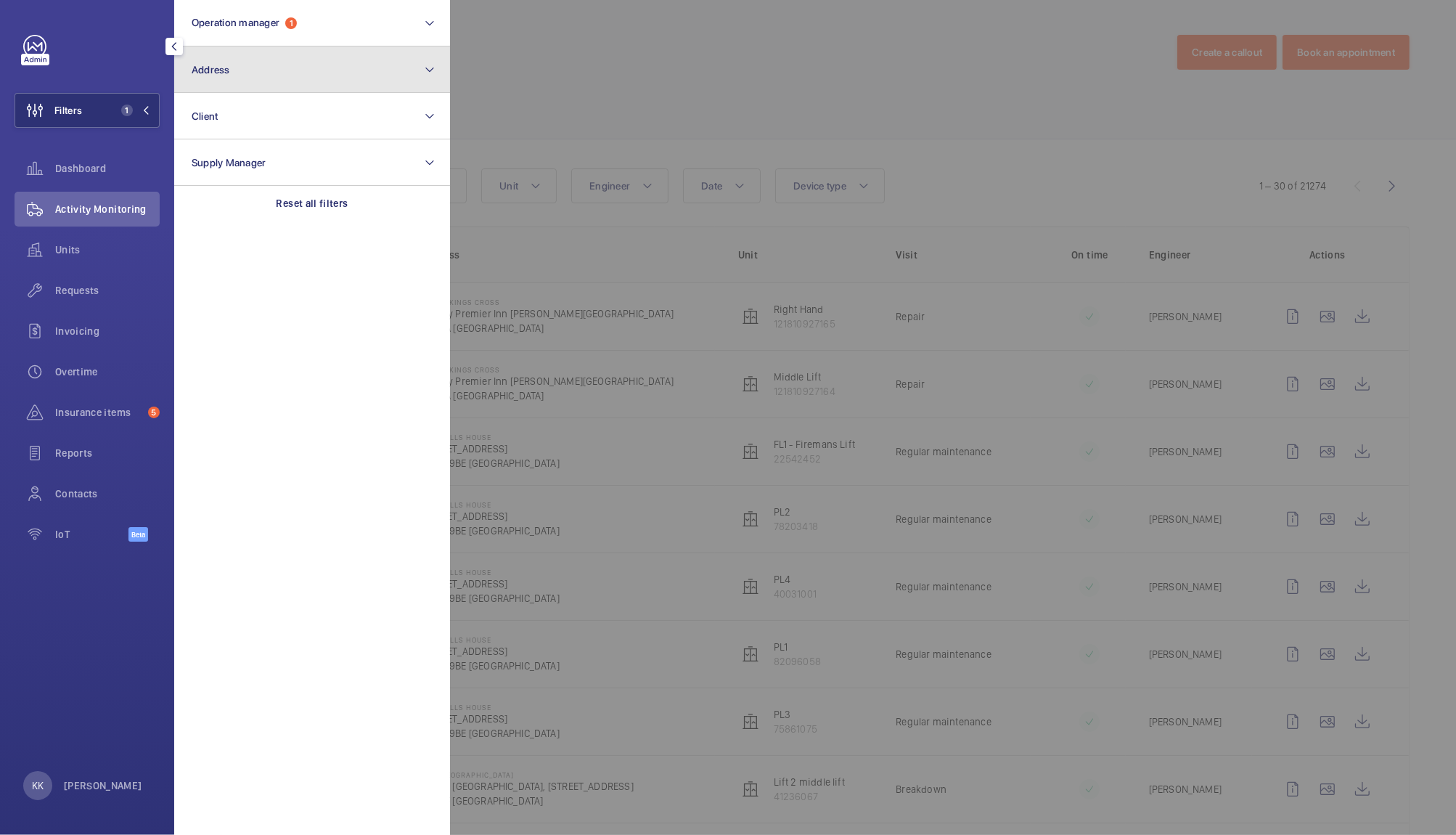
click at [289, 66] on button "Address" at bounding box center [311, 70] width 275 height 47
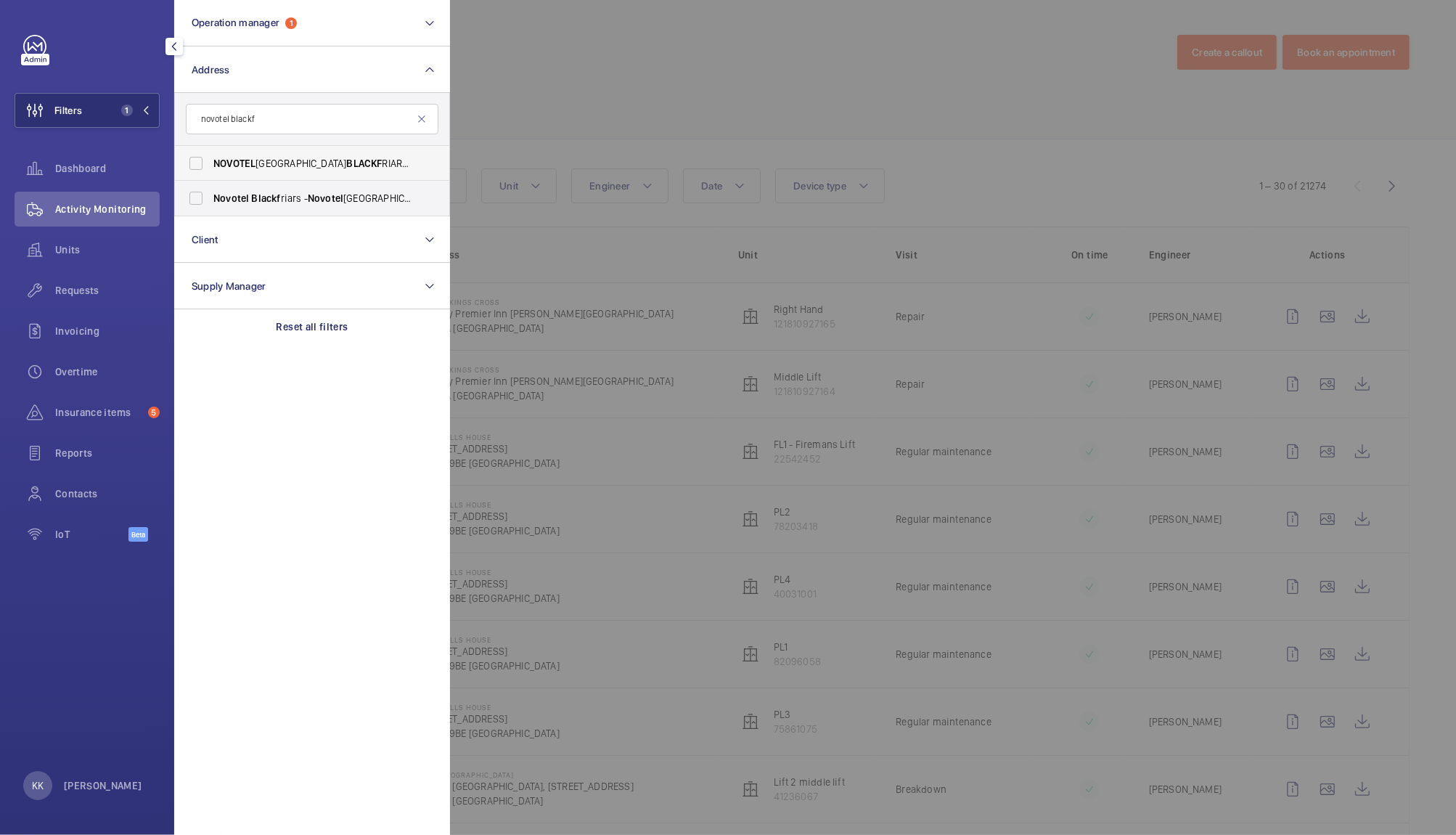
type input "novotel blackf"
click at [314, 170] on span "NOVOTEL LONDON BLACKF RIARS - H7942, NOVOTEL LONDON BLACKF RIARS, [STREET_ADDRE…" at bounding box center [313, 163] width 200 height 15
click at [211, 170] on input "NOVOTEL LONDON BLACKF RIARS - H7942, NOVOTEL LONDON BLACKF RIARS, [STREET_ADDRE…" at bounding box center [196, 163] width 29 height 29
checkbox input "true"
click at [599, 91] on div at bounding box center [1178, 418] width 1456 height 835
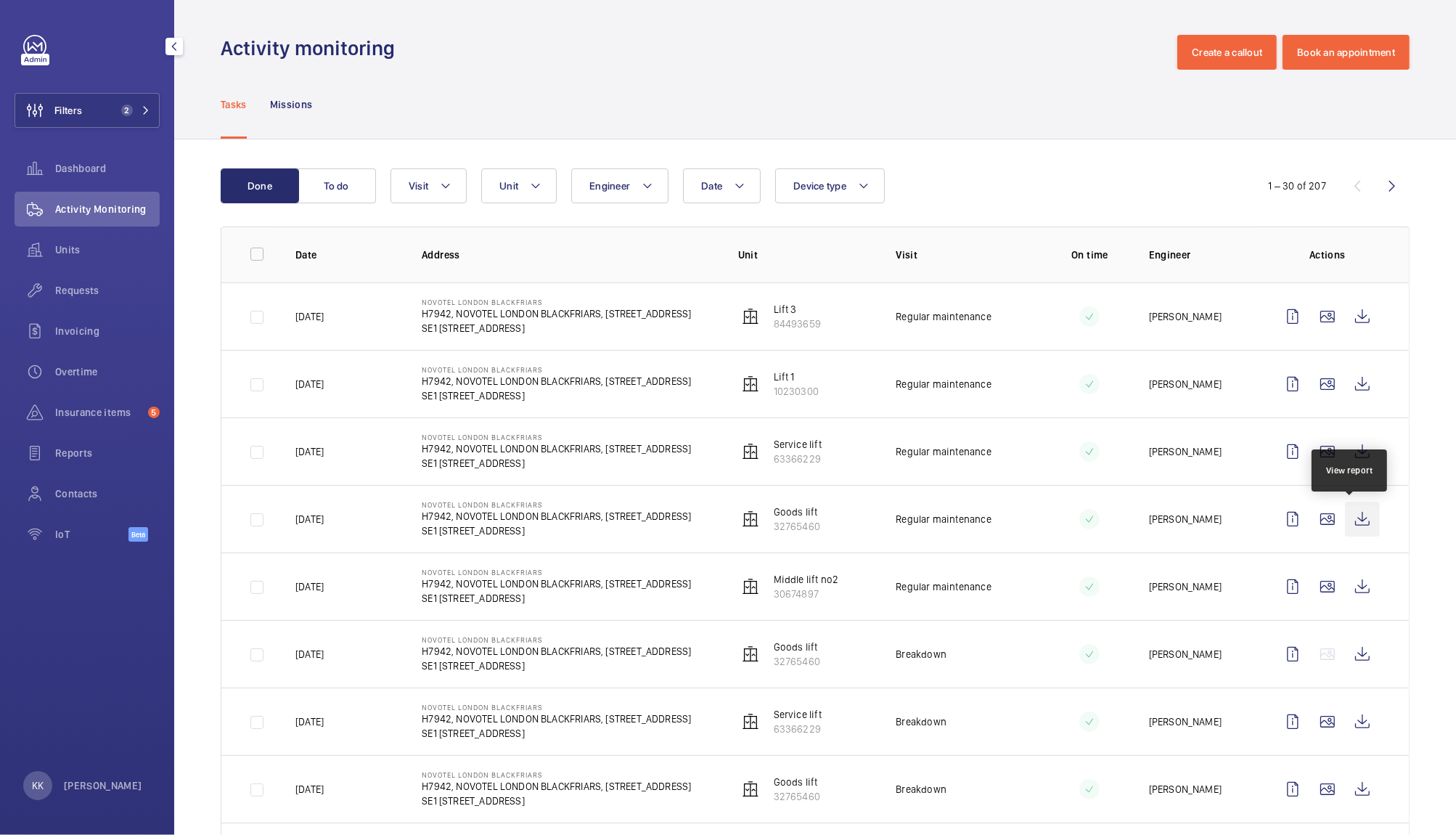
click at [1353, 523] on wm-front-icon-button at bounding box center [1362, 519] width 35 height 35
click at [87, 293] on span "Requests" at bounding box center [108, 290] width 105 height 15
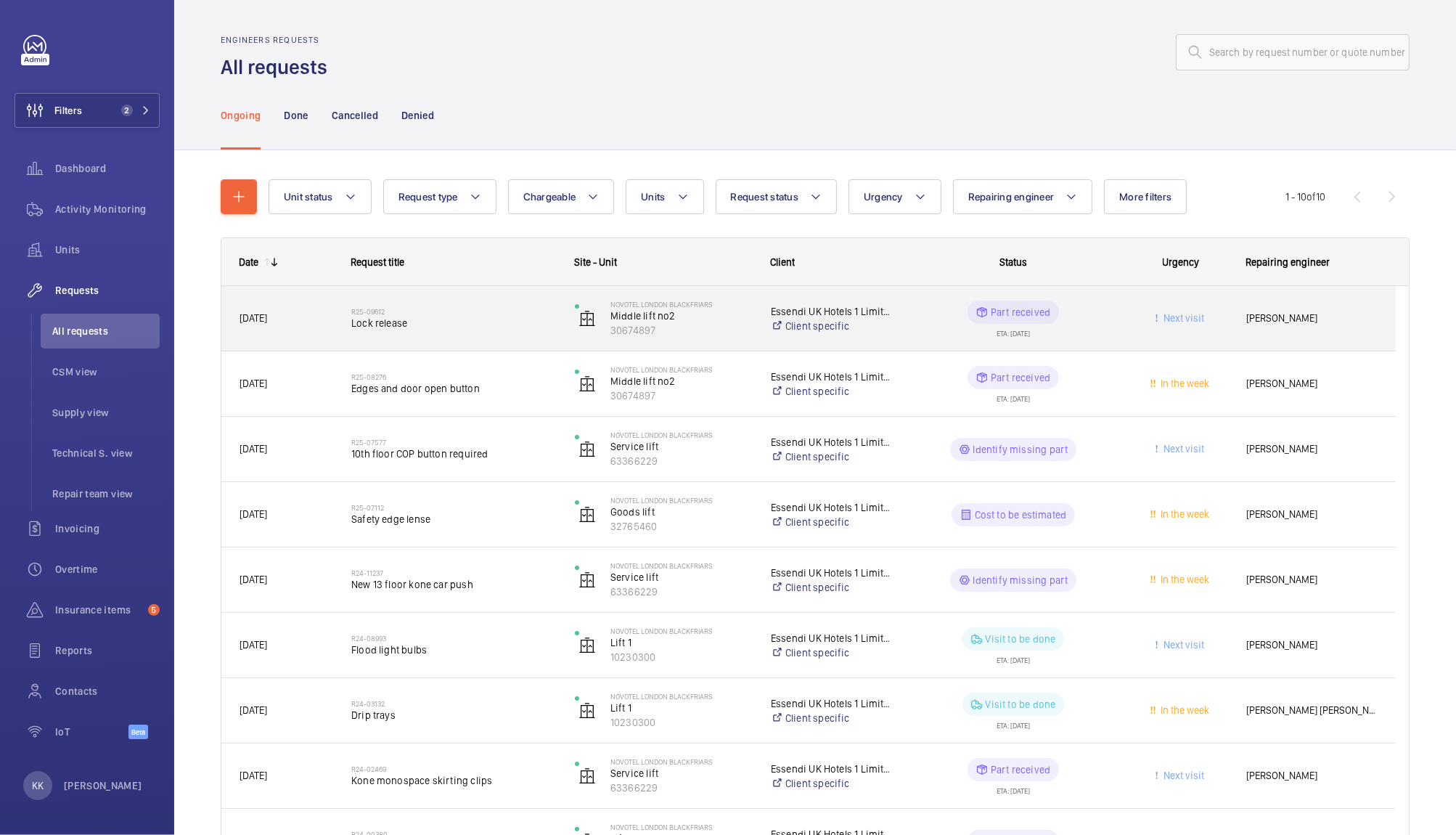
click at [450, 325] on span "Lock release" at bounding box center [453, 323] width 204 height 15
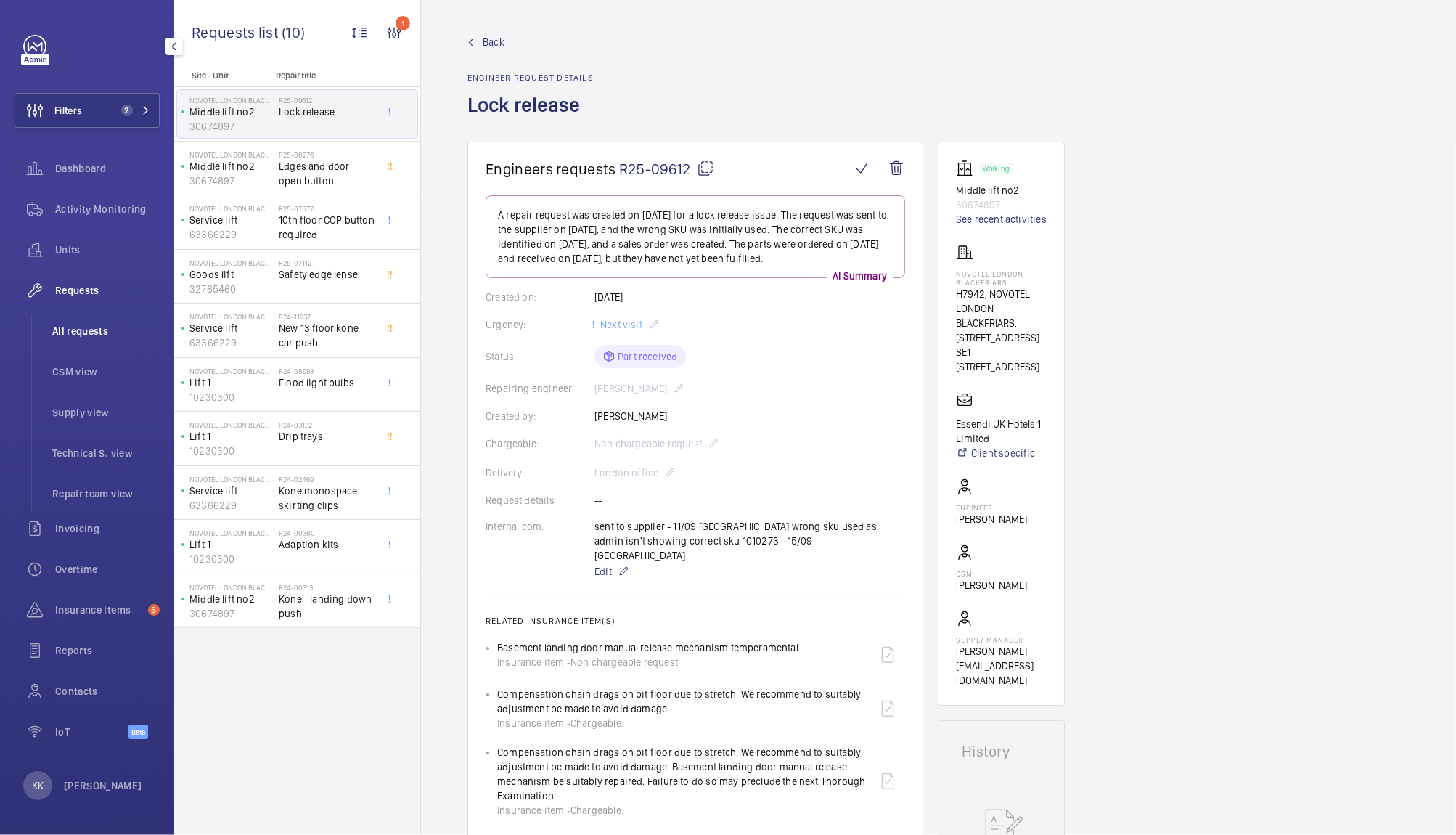
click at [70, 332] on span "All requests" at bounding box center [106, 331] width 108 height 15
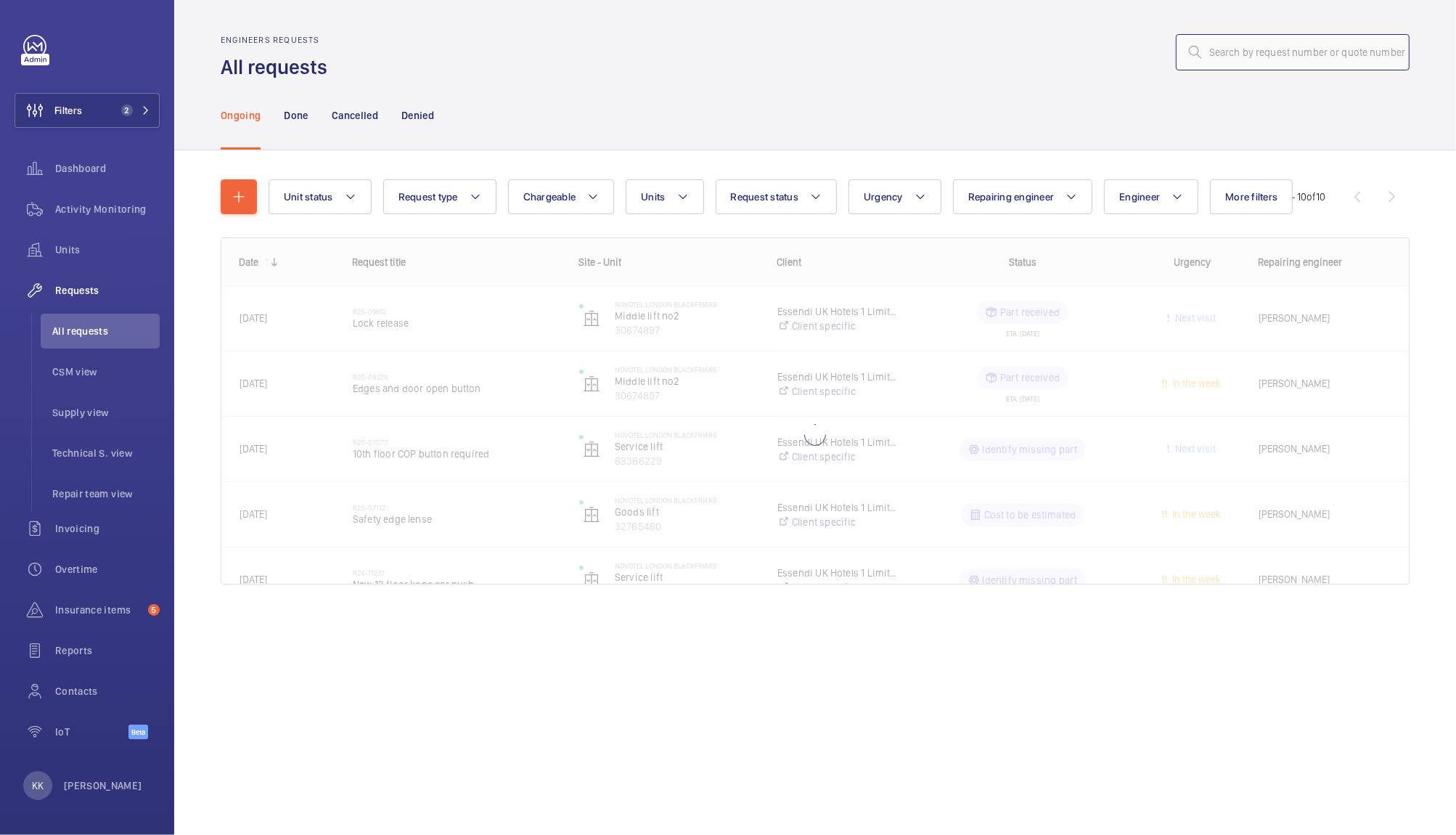
click at [1251, 50] on input "text" at bounding box center [1292, 52] width 233 height 37
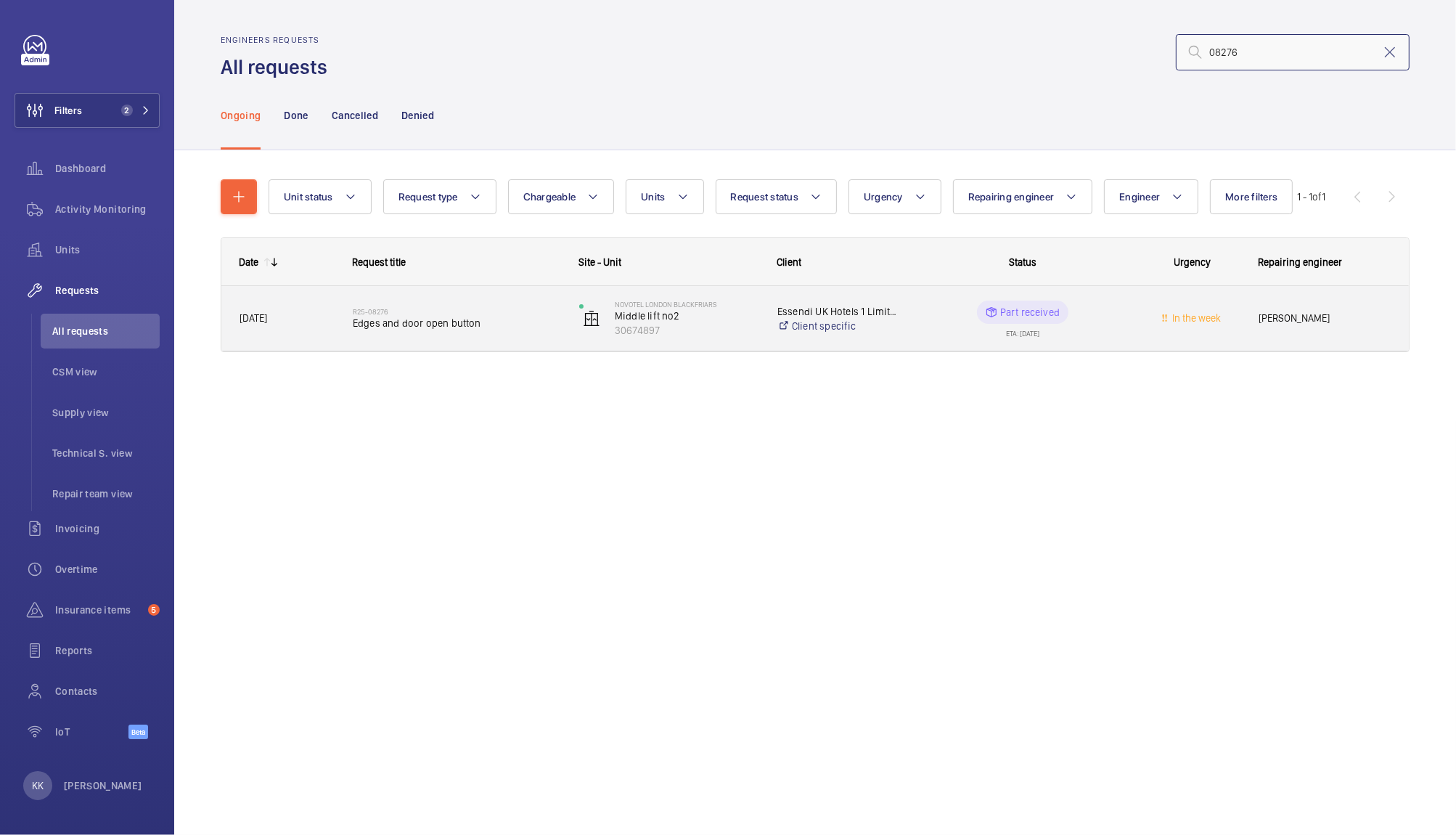
type input "08276"
click at [447, 302] on div "R25-08276 Edges and door open button" at bounding box center [456, 318] width 208 height 42
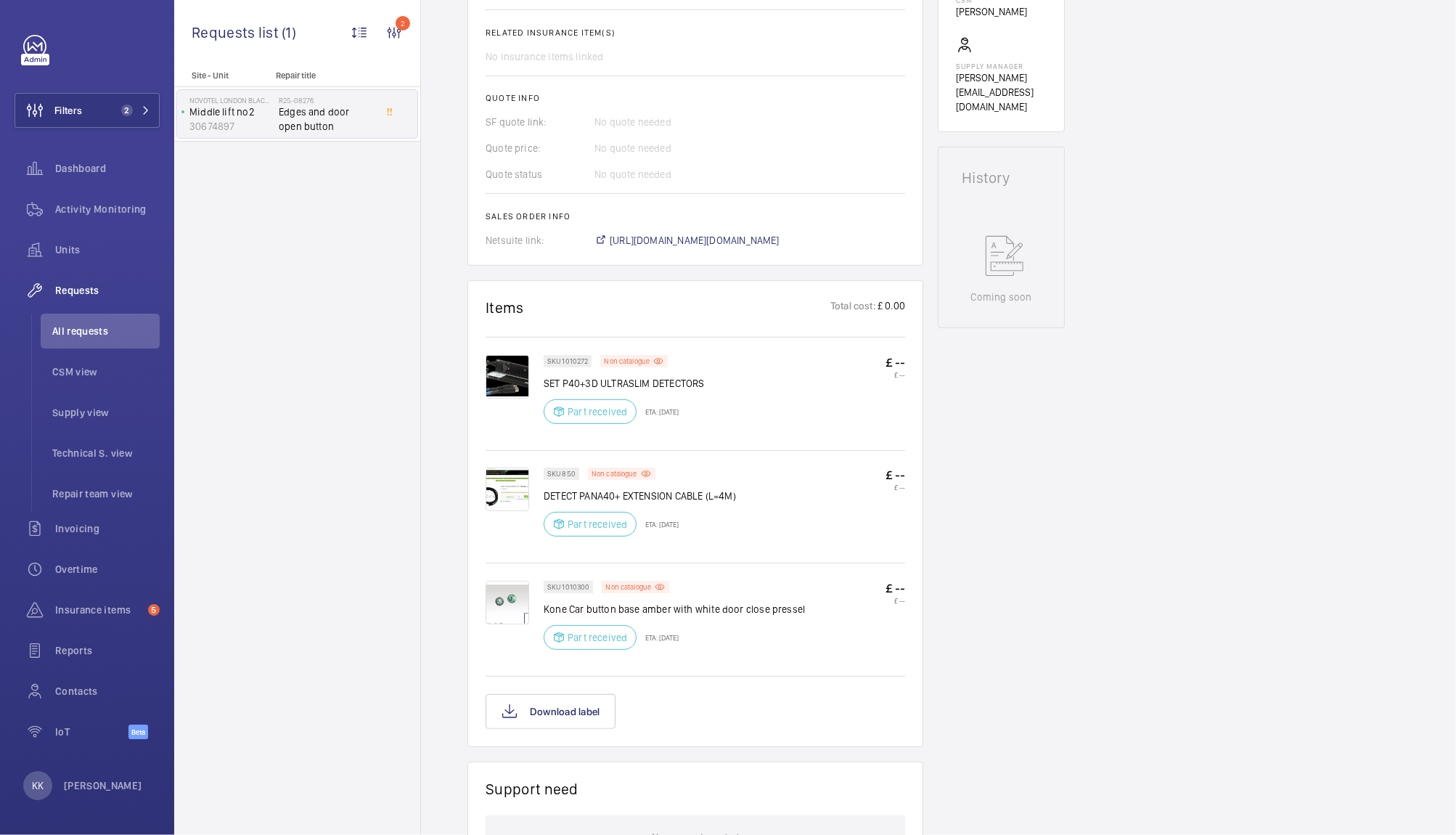
scroll to position [577, 0]
click at [1266, 415] on div "Engineers requests R25-08276 On [DATE], a repair request was created for issues…" at bounding box center [938, 418] width 1035 height 1707
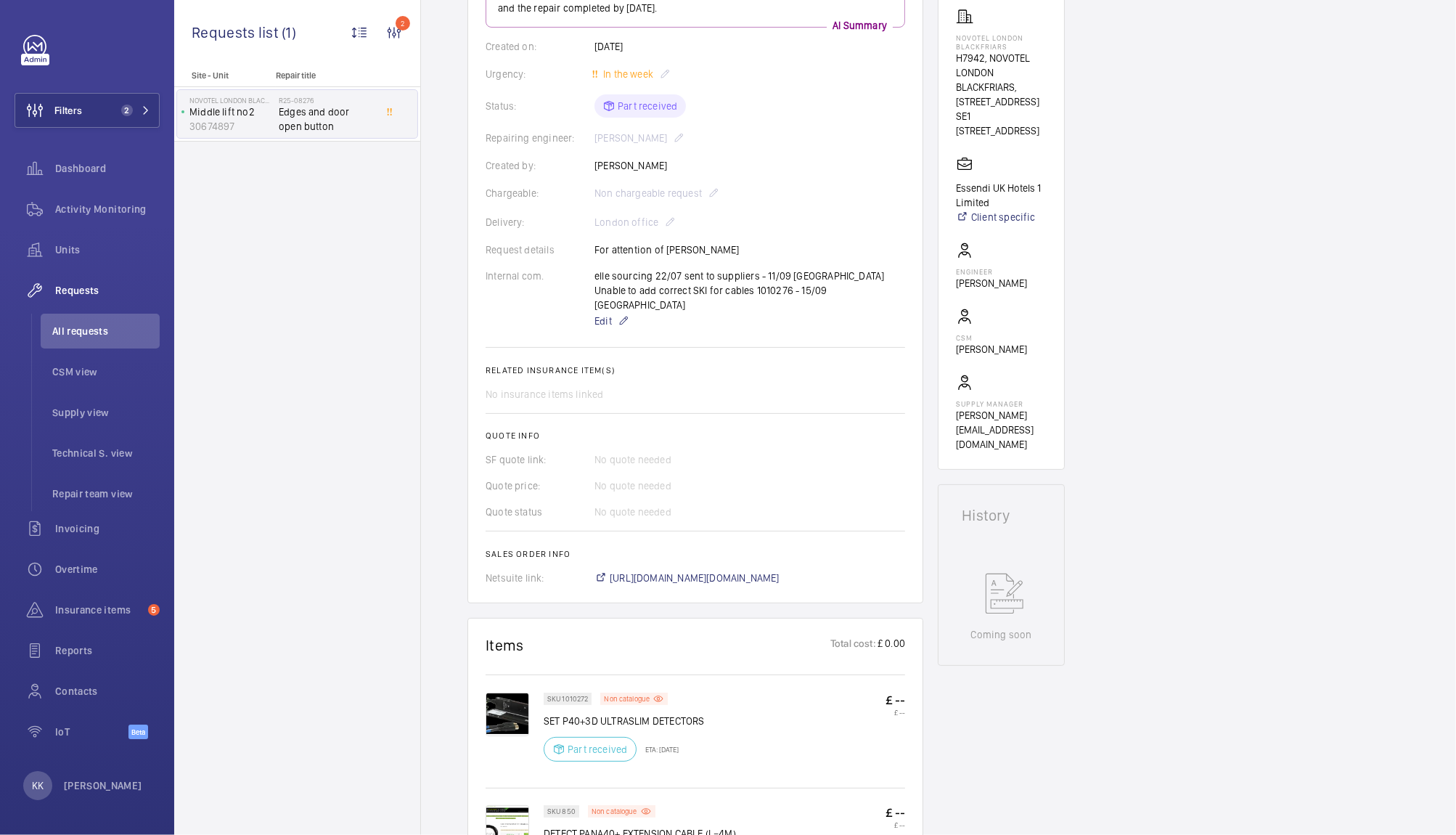
scroll to position [0, 0]
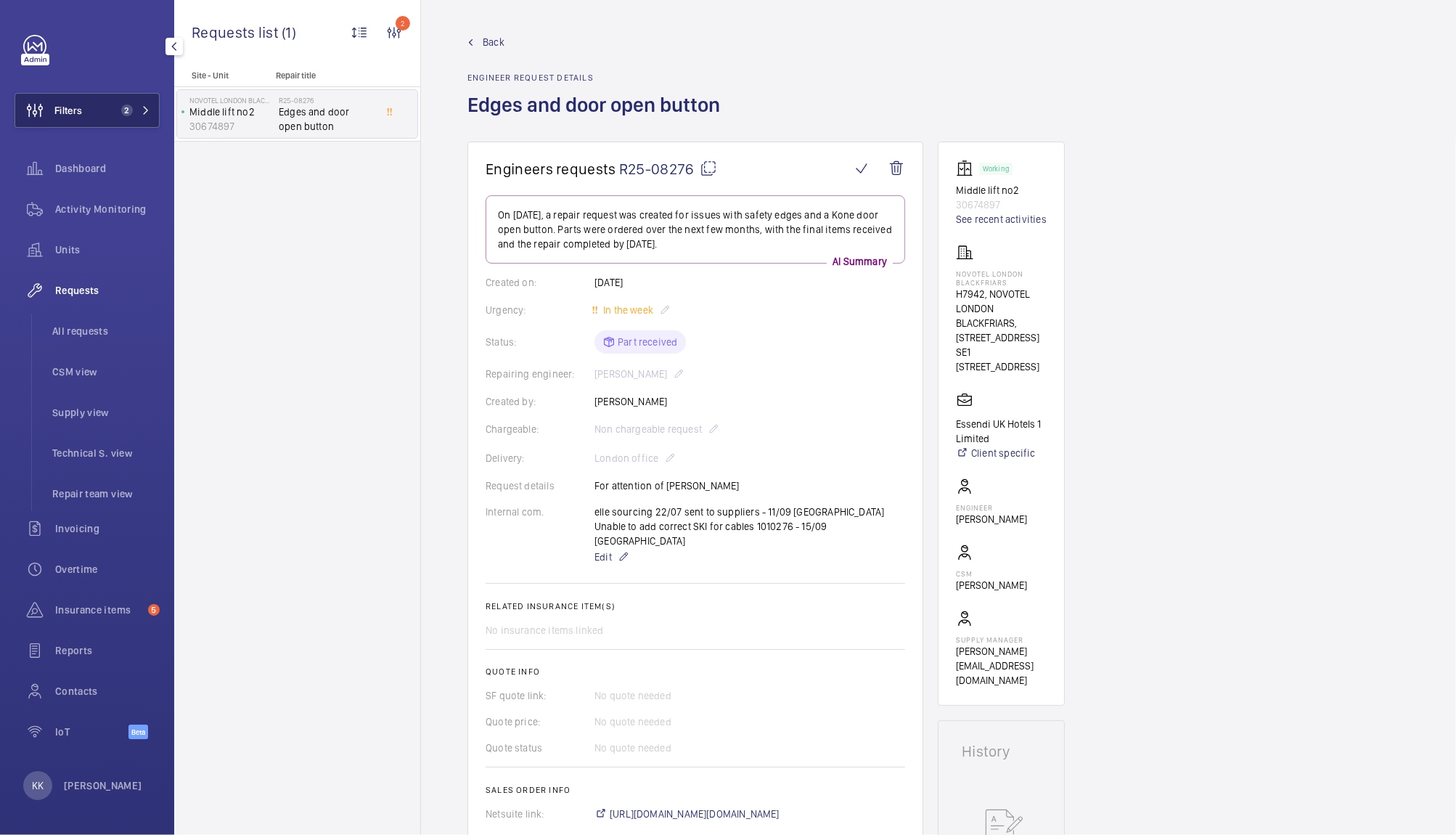
click at [94, 105] on button "Filters 2" at bounding box center [87, 110] width 145 height 35
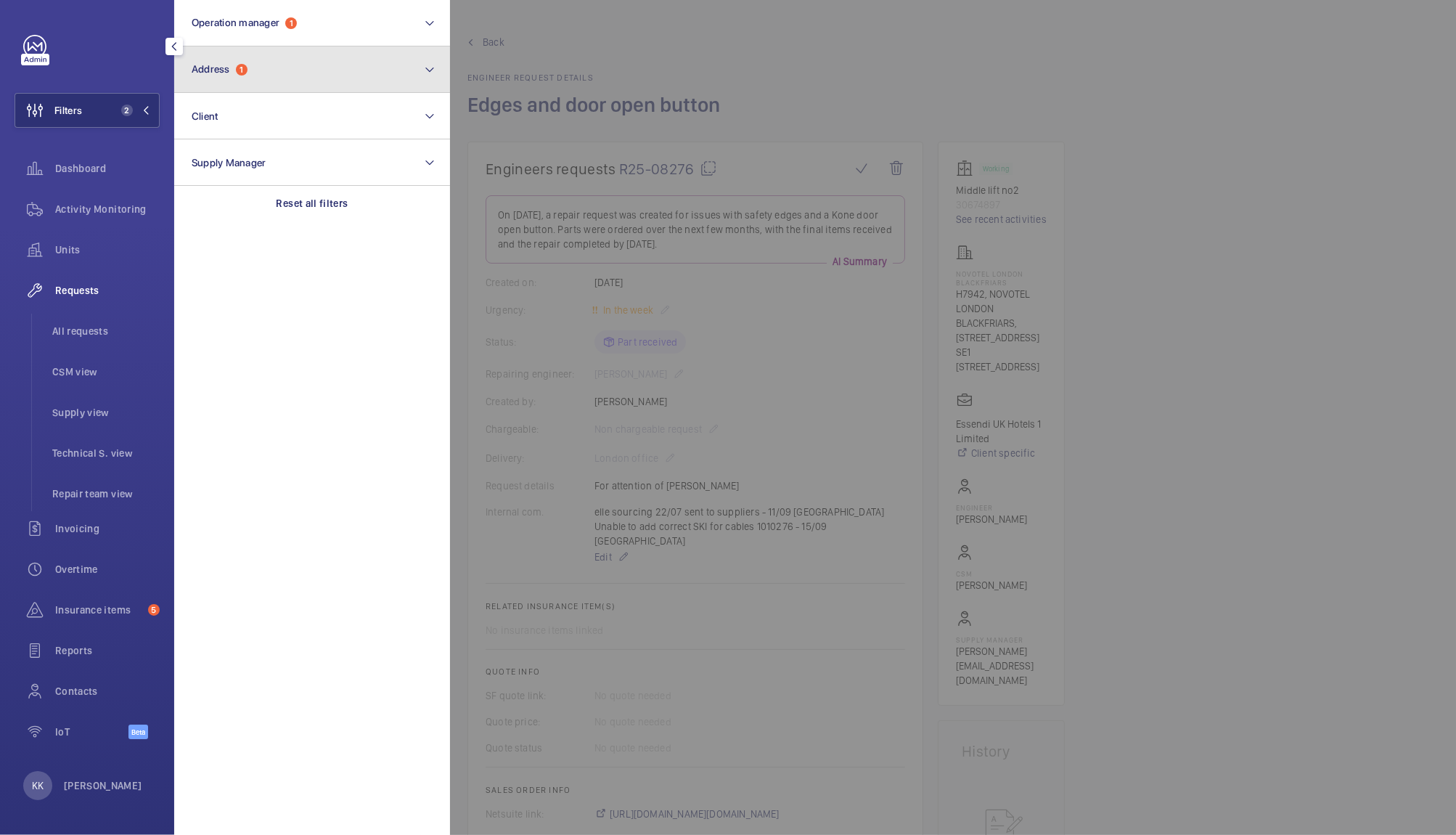
click at [230, 77] on button "Address 1" at bounding box center [311, 70] width 275 height 47
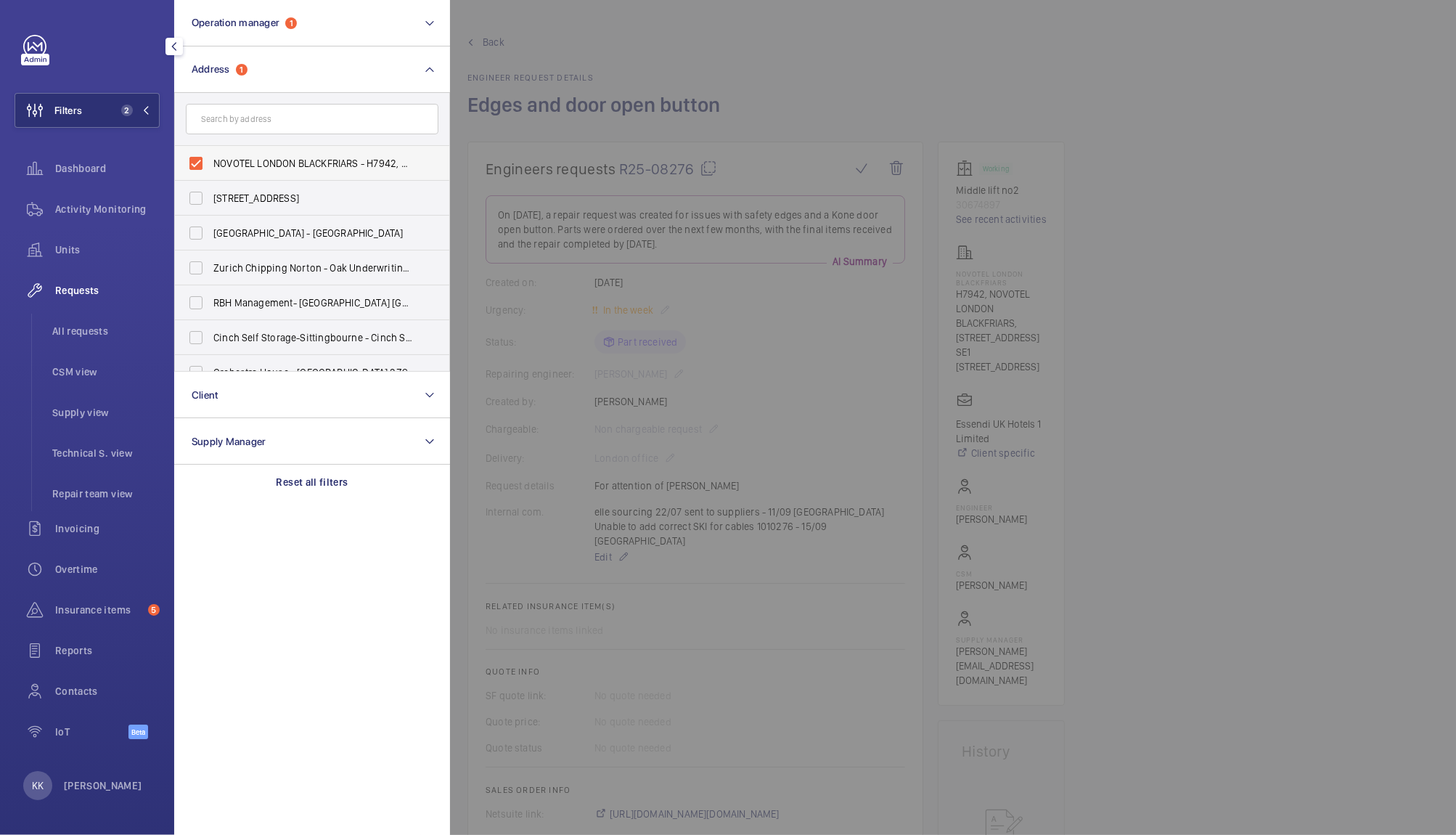
click at [243, 166] on span "NOVOTEL LONDON BLACKFRIARS - H7942, NOVOTEL LONDON BLACKFRIARS, [STREET_ADDRESS]" at bounding box center [313, 163] width 200 height 15
click at [211, 166] on input "NOVOTEL LONDON BLACKFRIARS - H7942, NOVOTEL LONDON BLACKFRIARS, [STREET_ADDRESS]" at bounding box center [196, 163] width 29 height 29
checkbox input "false"
click at [648, 68] on div at bounding box center [1178, 418] width 1456 height 835
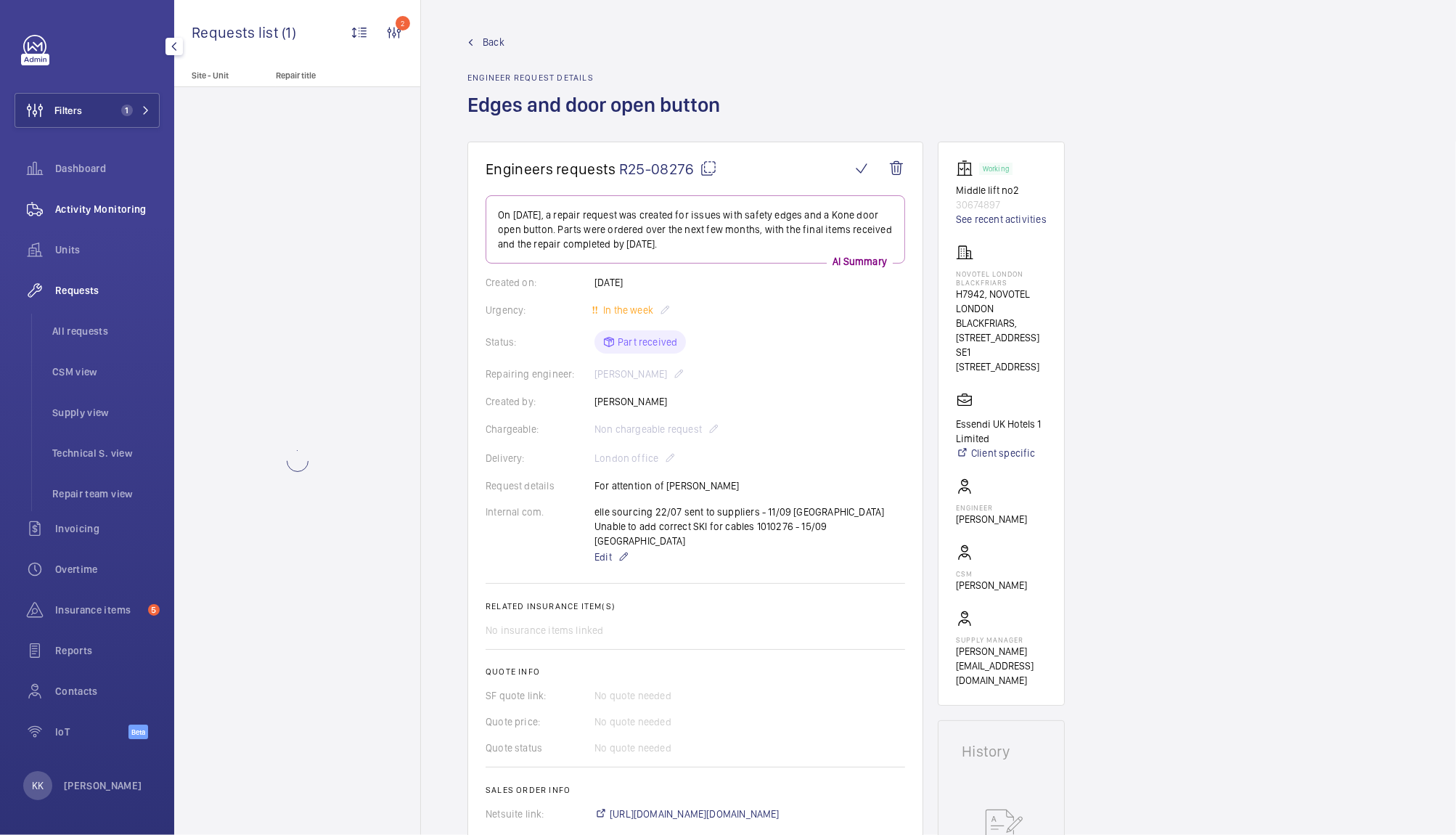
click at [122, 214] on span "Activity Monitoring" at bounding box center [108, 209] width 105 height 15
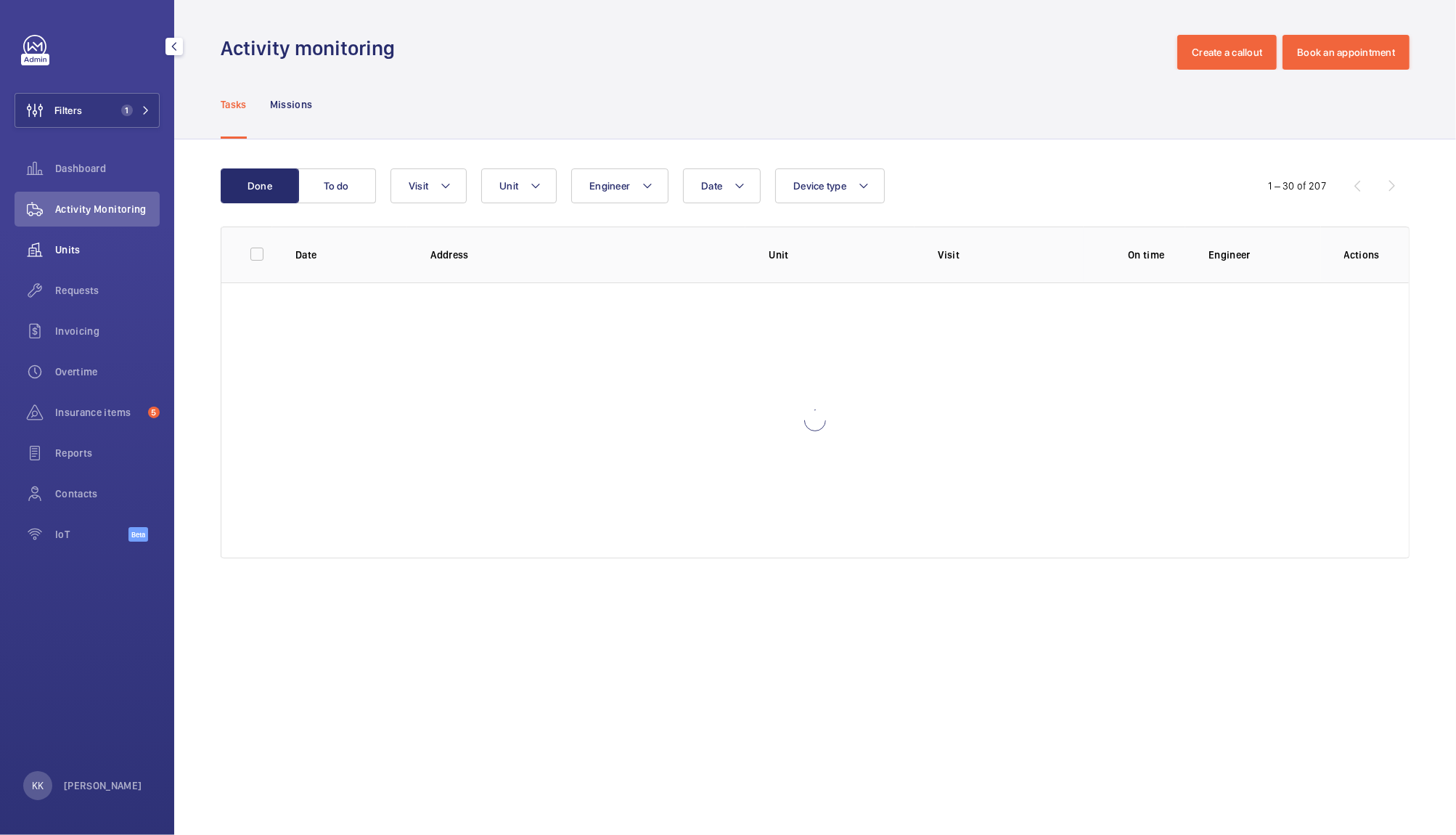
click at [71, 258] on div "Units" at bounding box center [87, 250] width 145 height 35
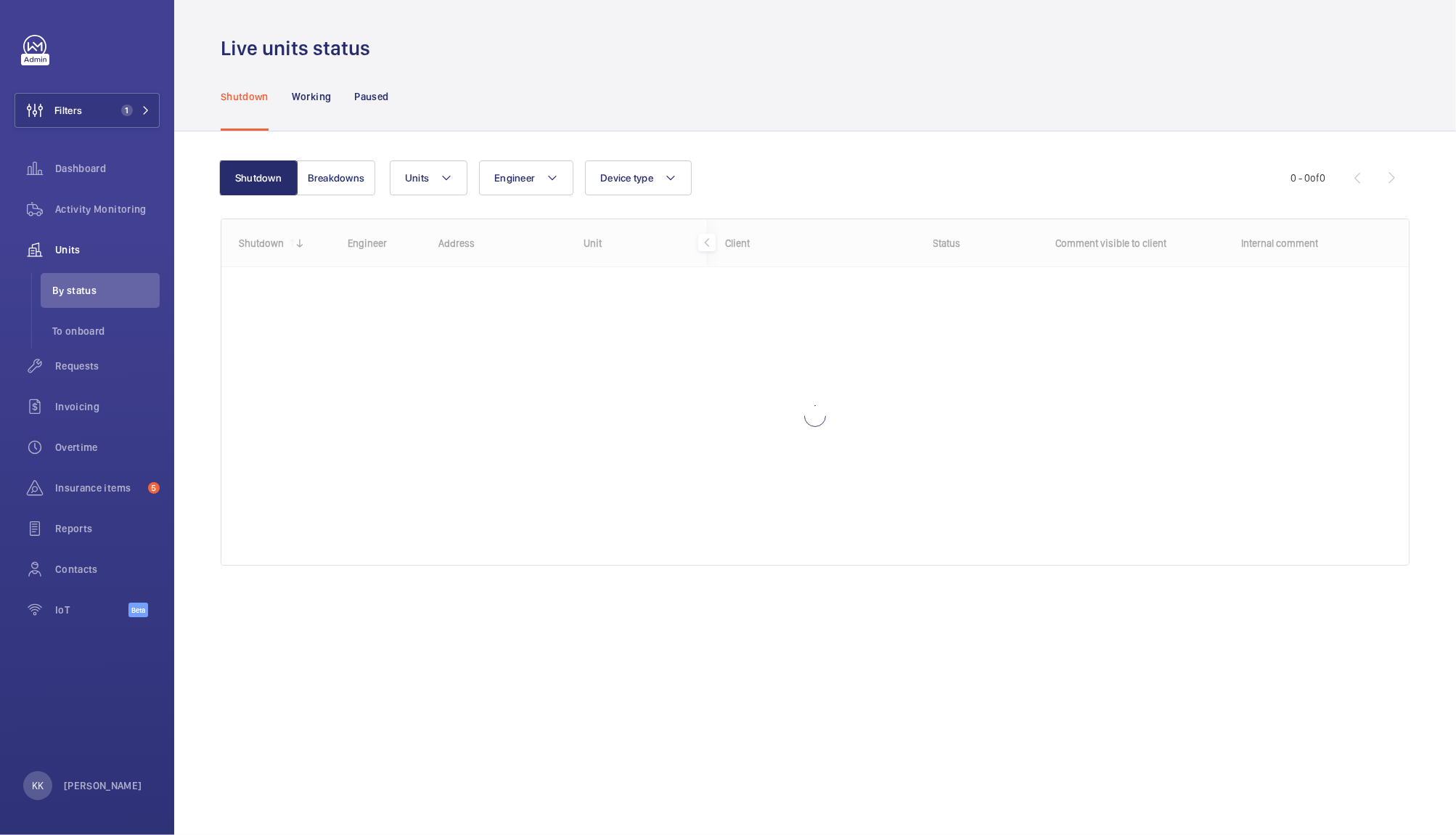
click at [431, 44] on div "Live units status" at bounding box center [815, 48] width 1188 height 27
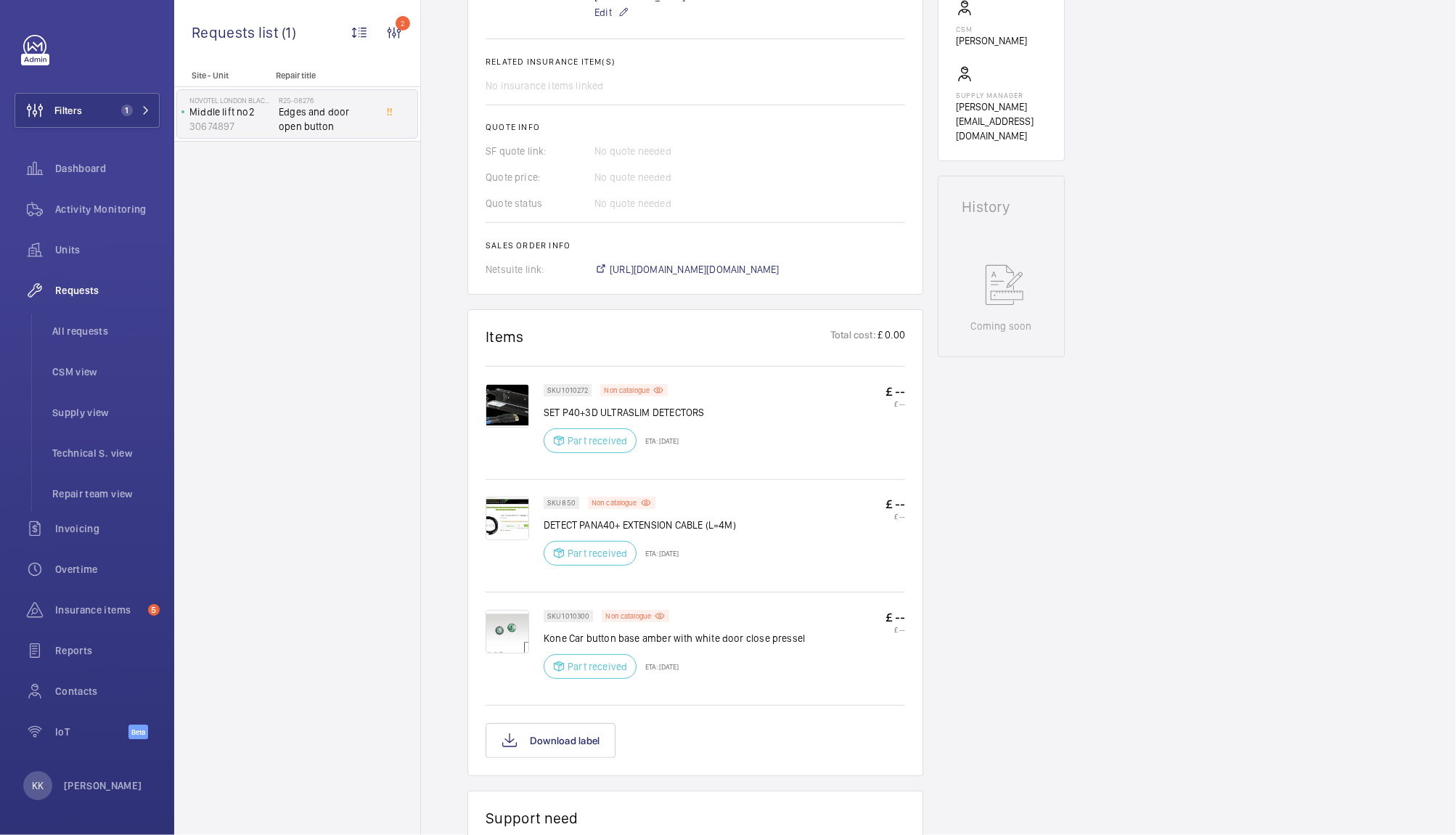
scroll to position [547, 0]
